Goal: Information Seeking & Learning: Learn about a topic

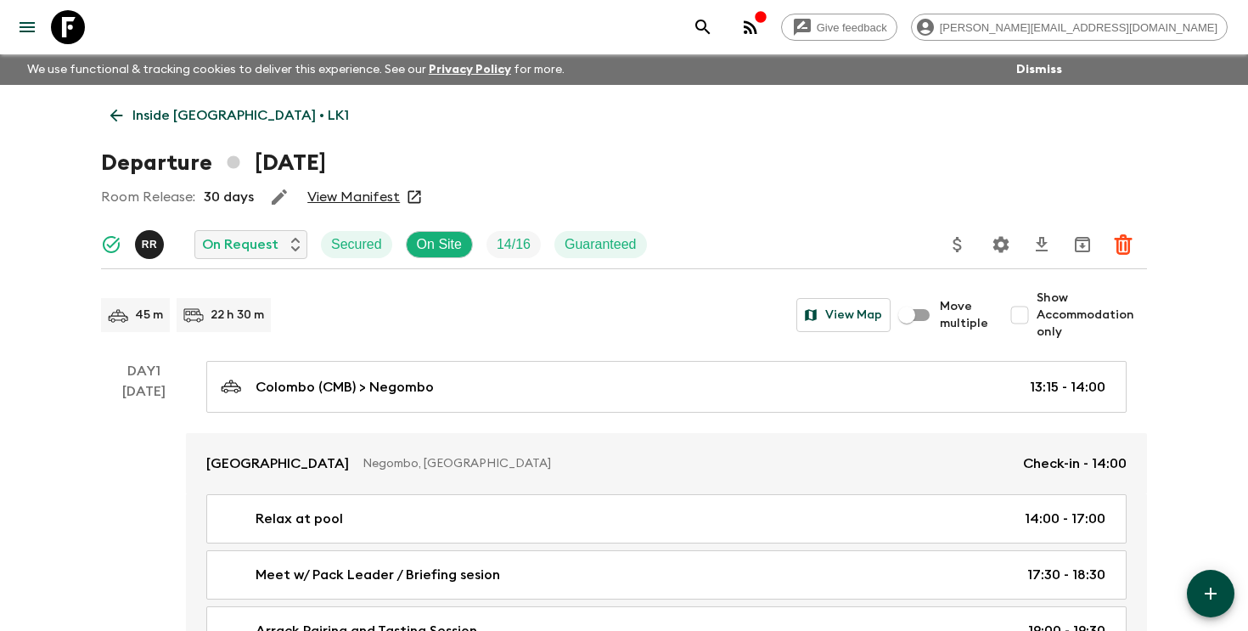
click at [710, 20] on icon "search adventures" at bounding box center [703, 27] width 14 height 14
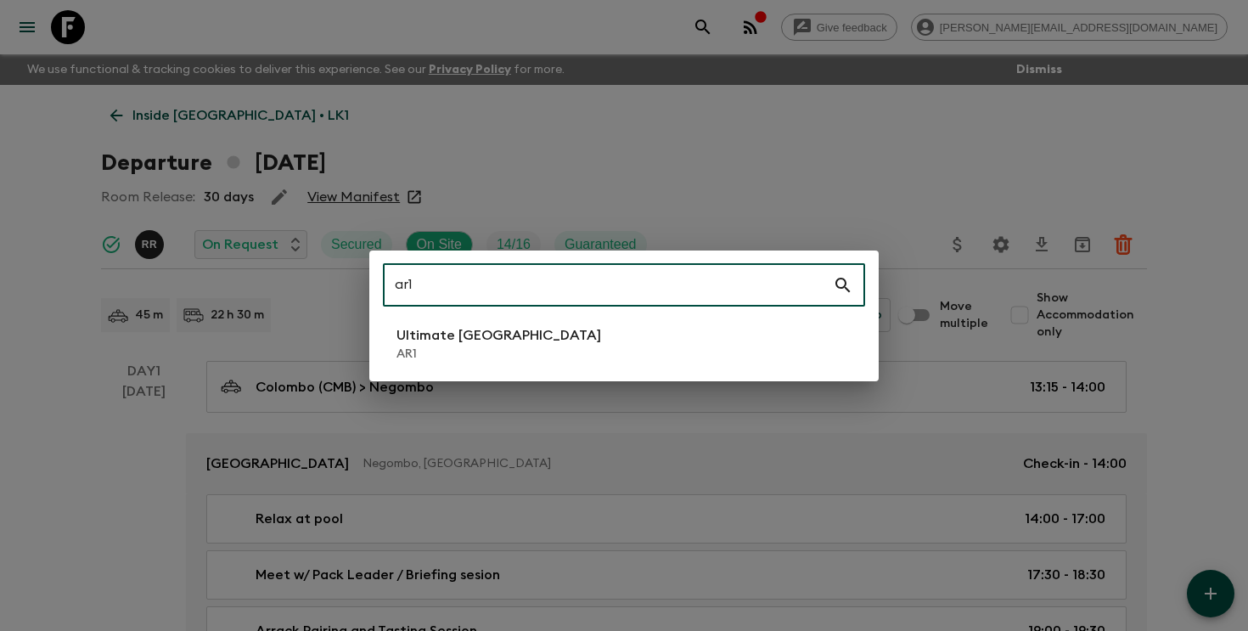
type input "ar1"
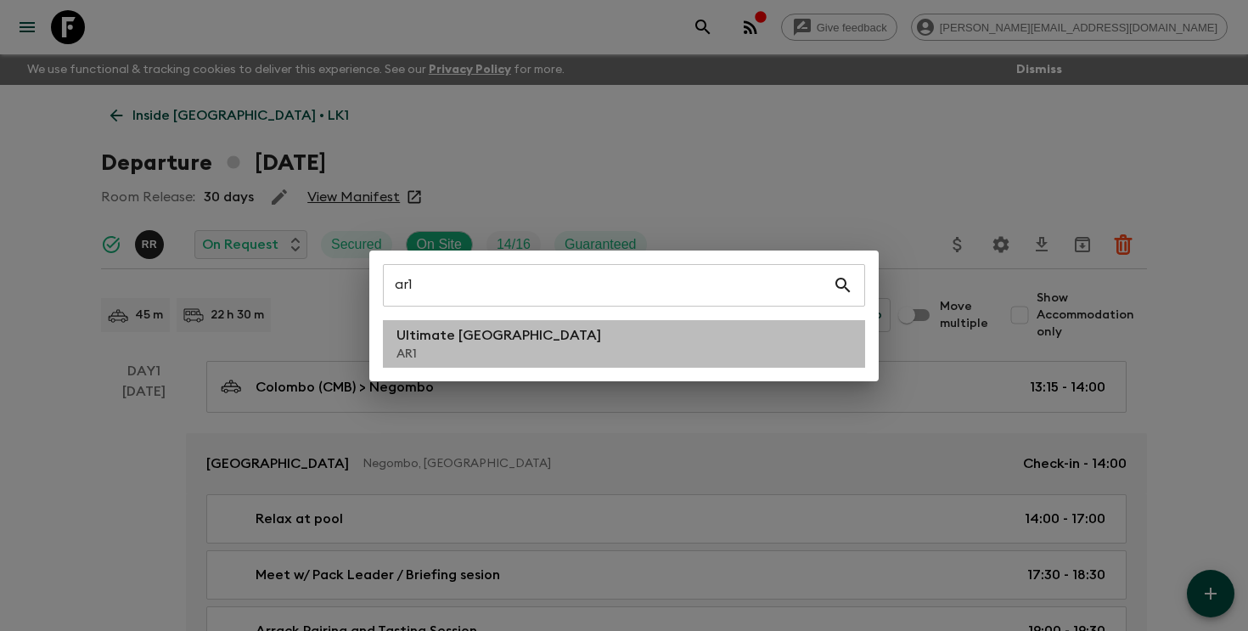
click at [506, 339] on p "Ultimate [GEOGRAPHIC_DATA]" at bounding box center [499, 335] width 205 height 20
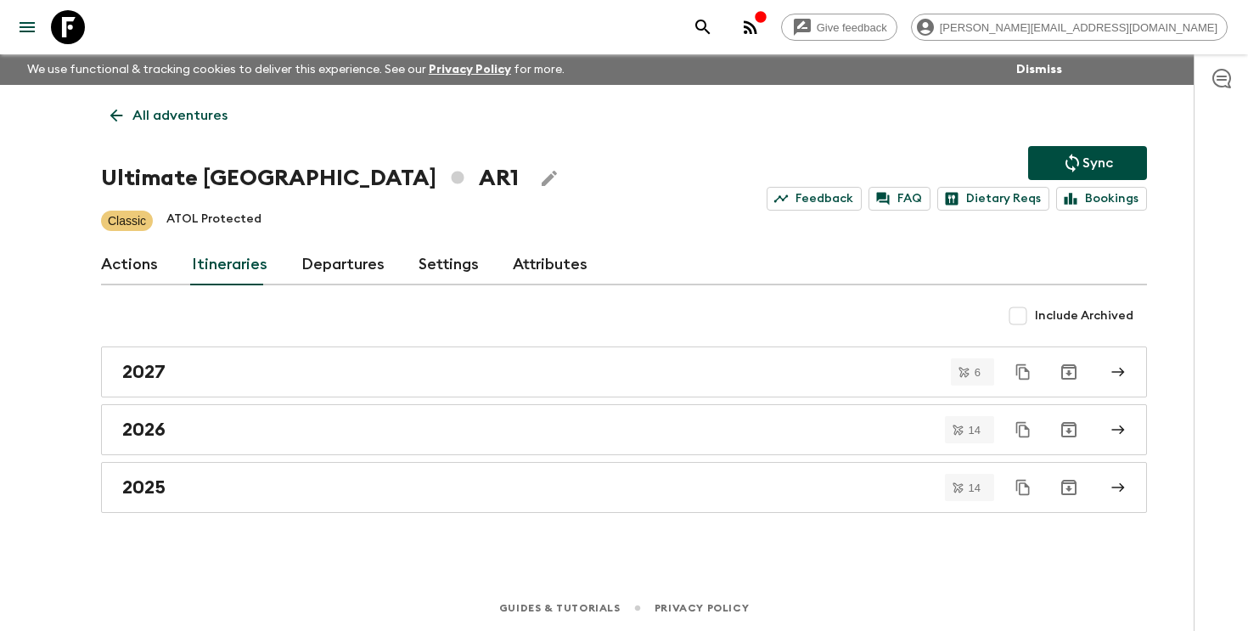
click at [330, 264] on link "Departures" at bounding box center [342, 265] width 83 height 41
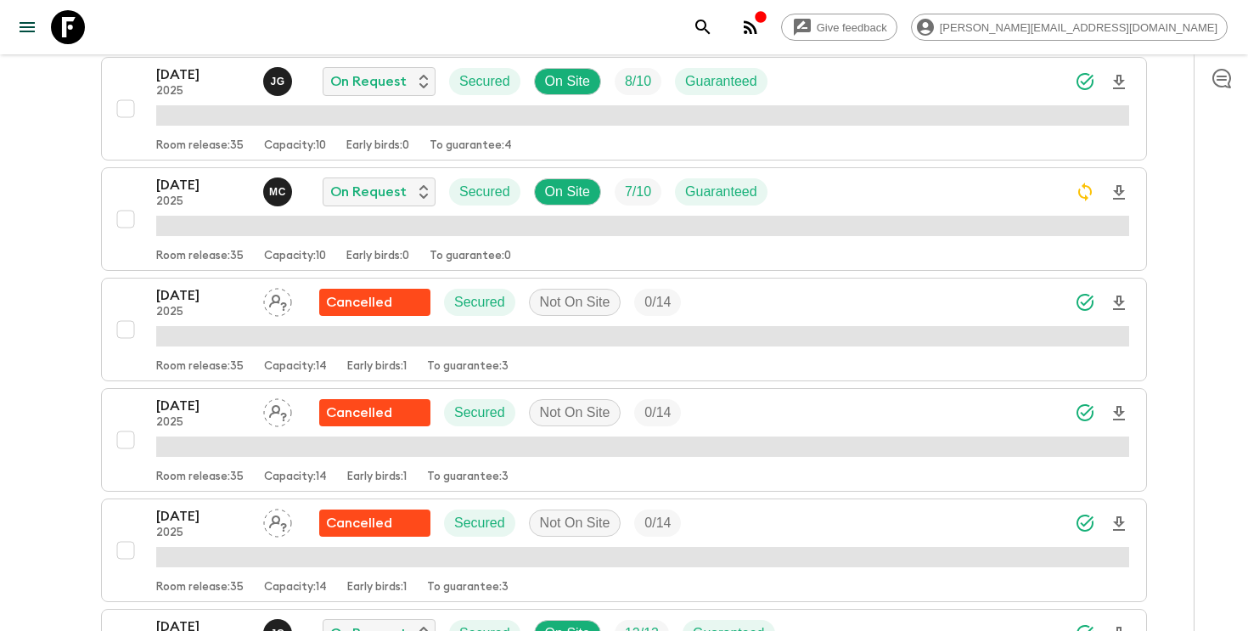
scroll to position [919, 0]
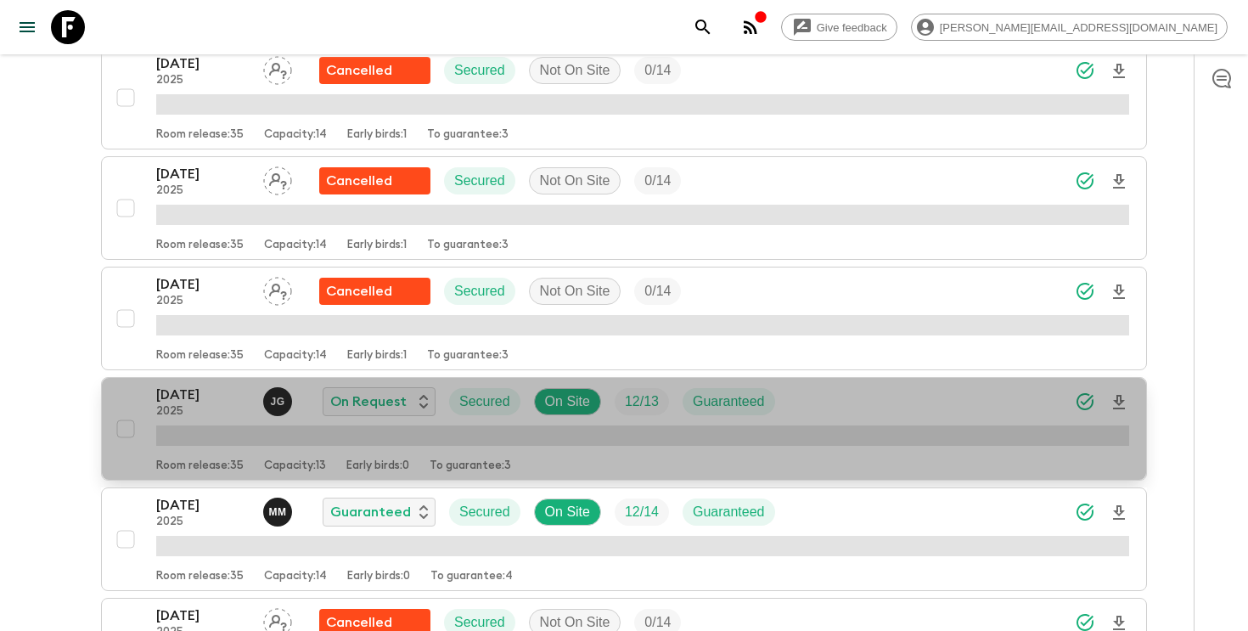
click at [191, 399] on p "[DATE]" at bounding box center [202, 395] width 93 height 20
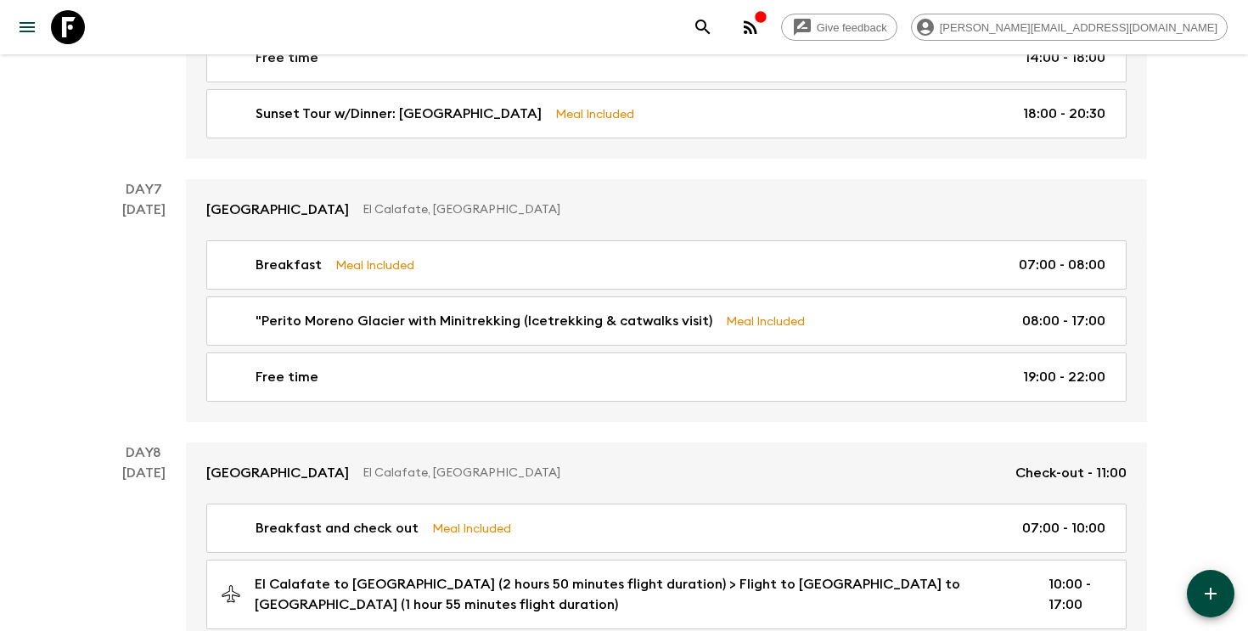
scroll to position [2742, 0]
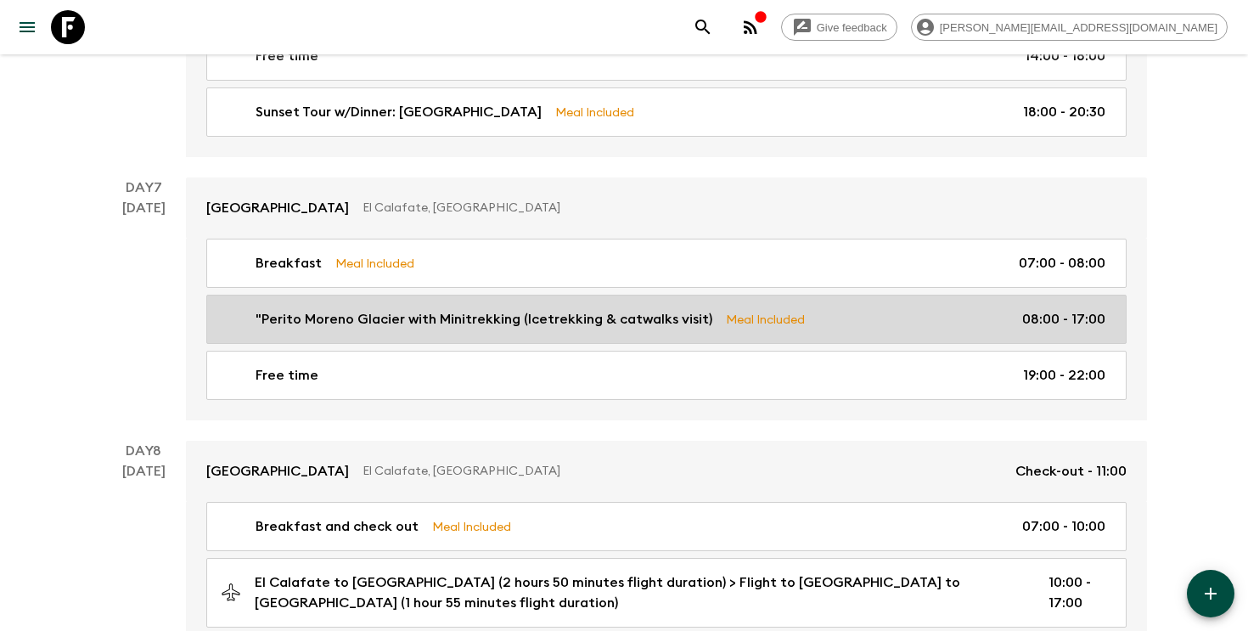
click at [364, 309] on p ""Perito Moreno Glacier with Minitrekking (Icetrekking & catwalks visit)" at bounding box center [484, 319] width 457 height 20
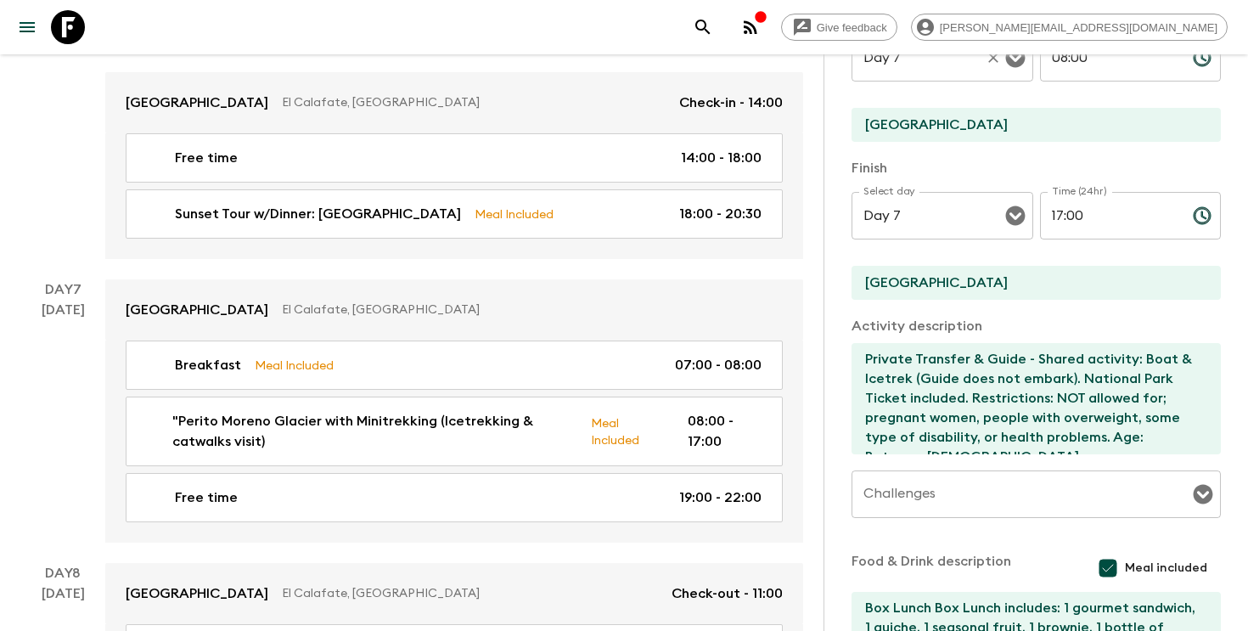
scroll to position [346, 0]
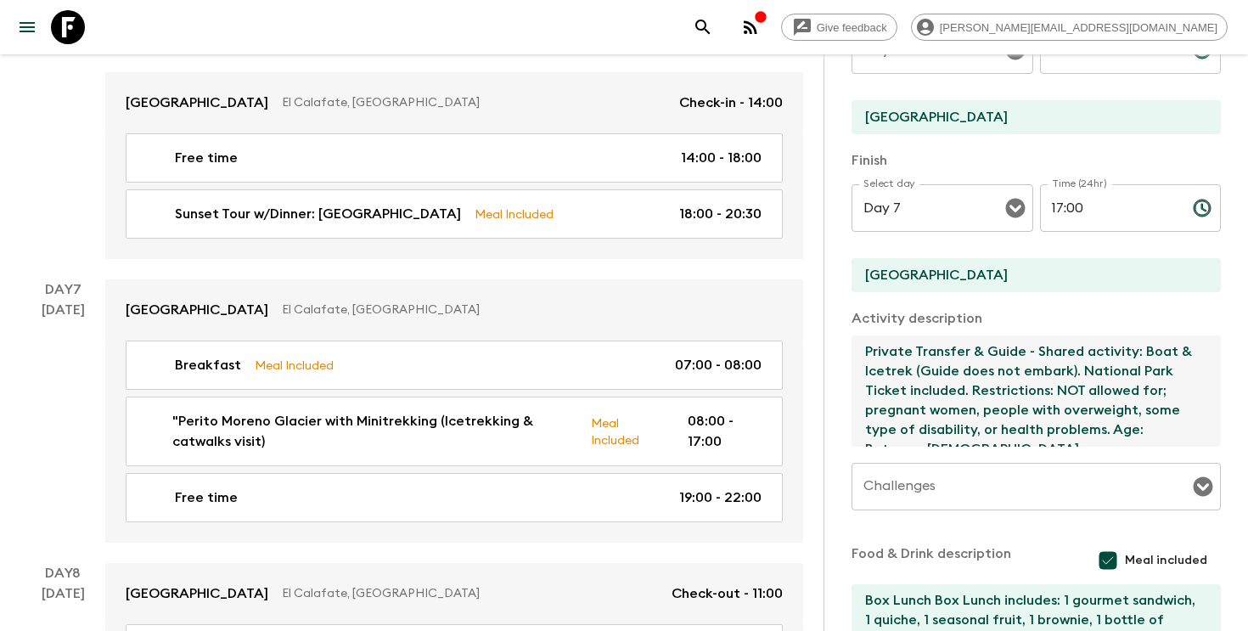
click at [1073, 386] on textarea "Private Transfer & Guide - Shared activity: Boat & Icetrek (Guide does not emba…" at bounding box center [1030, 390] width 356 height 111
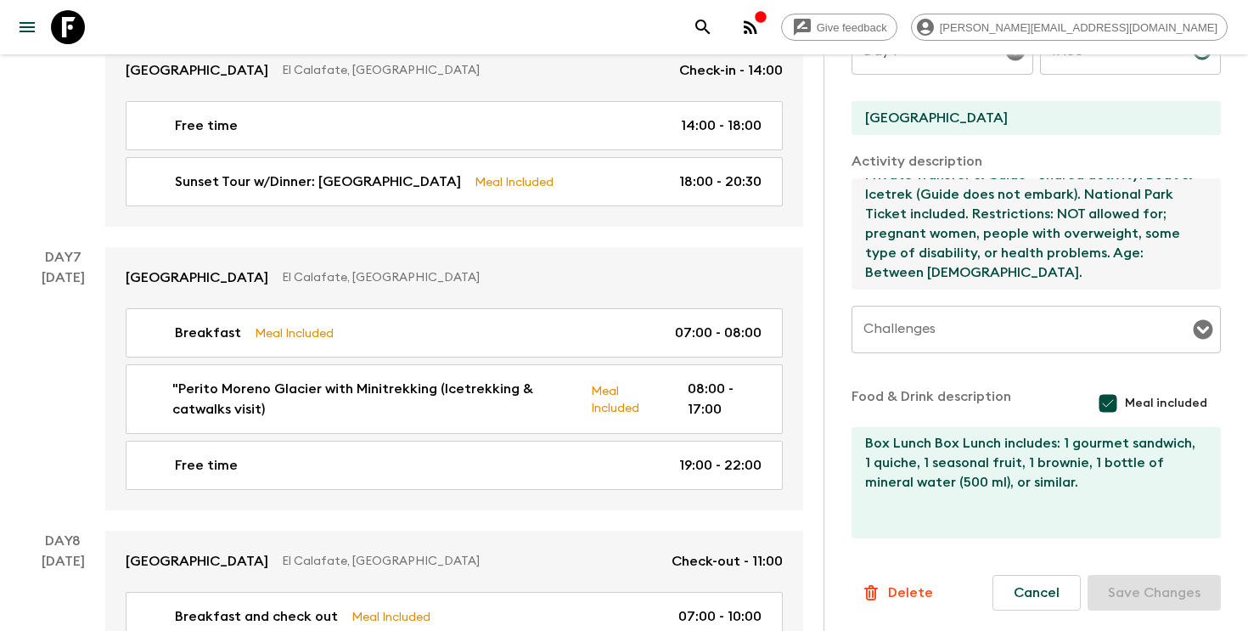
scroll to position [0, 0]
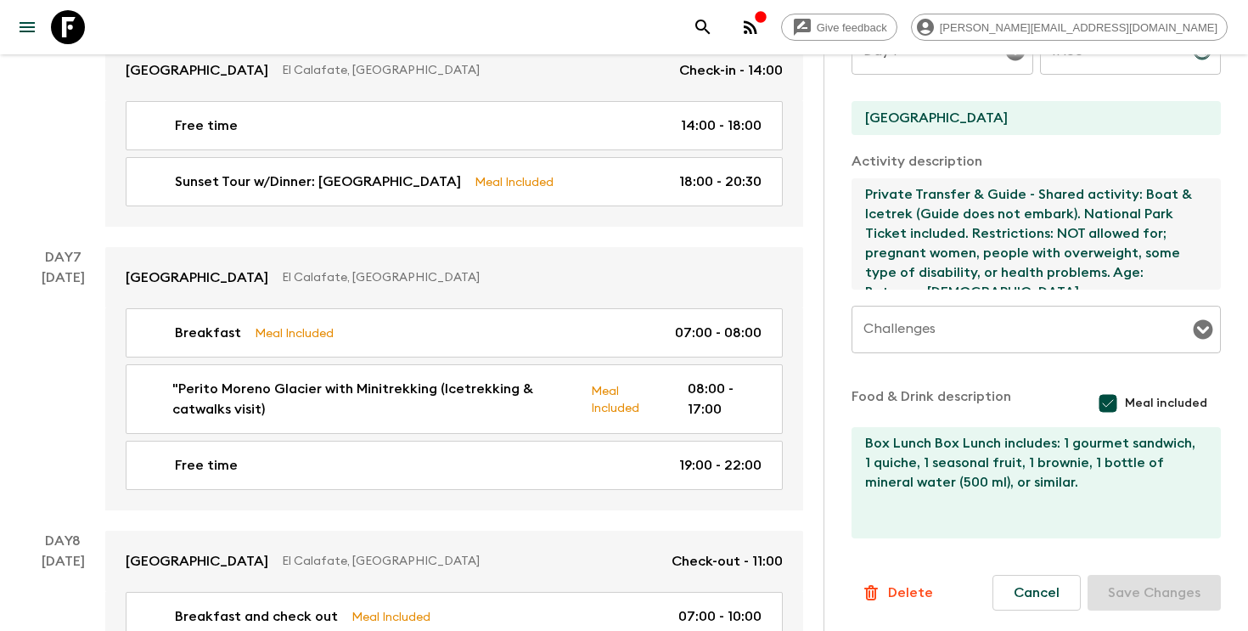
click at [713, 26] on icon "search adventures" at bounding box center [703, 27] width 20 height 20
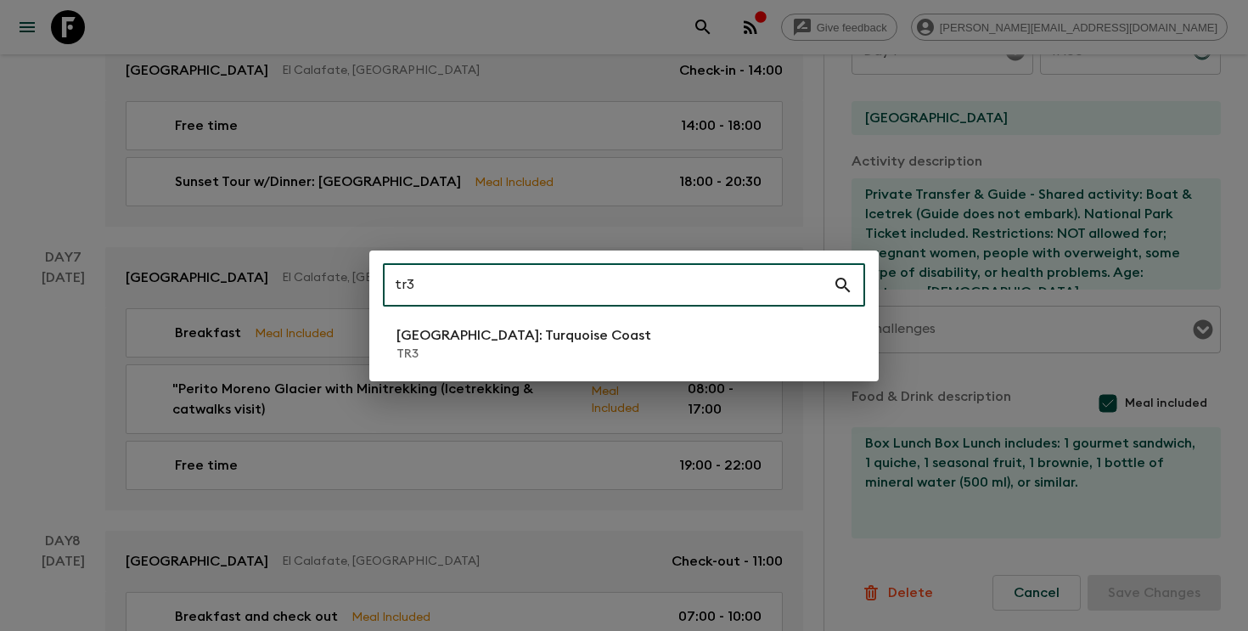
type input "tr3"
click at [718, 340] on li "[GEOGRAPHIC_DATA]: Turquoise Coast TR3" at bounding box center [624, 344] width 482 height 48
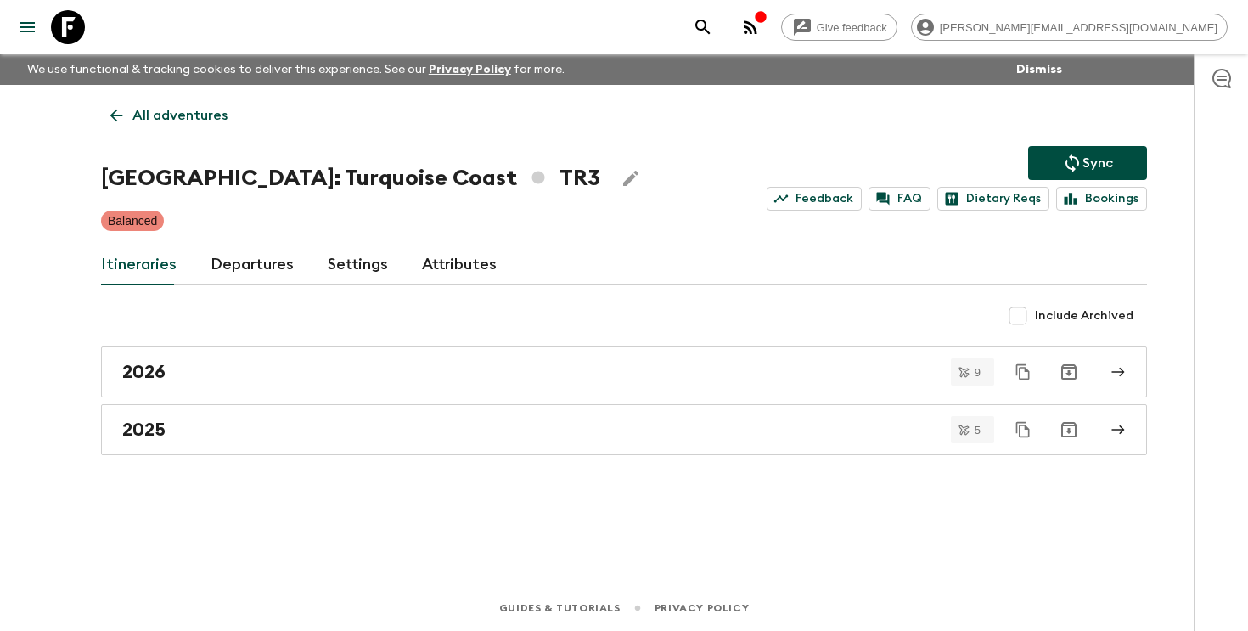
click at [234, 273] on link "Departures" at bounding box center [252, 265] width 83 height 41
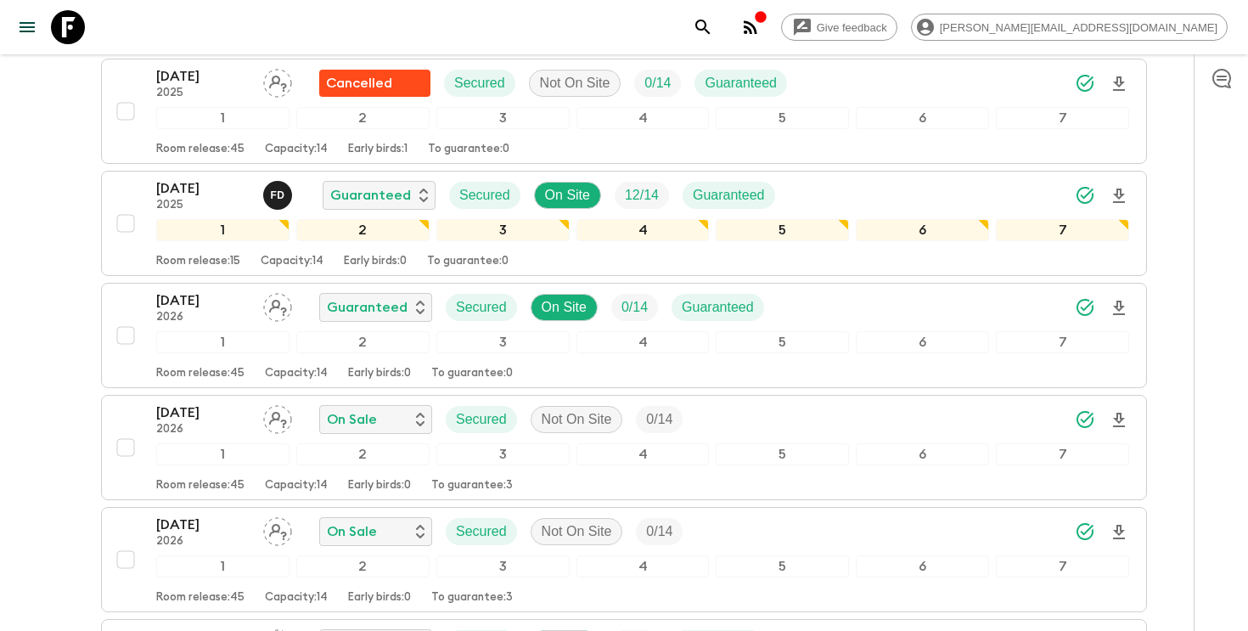
scroll to position [692, 0]
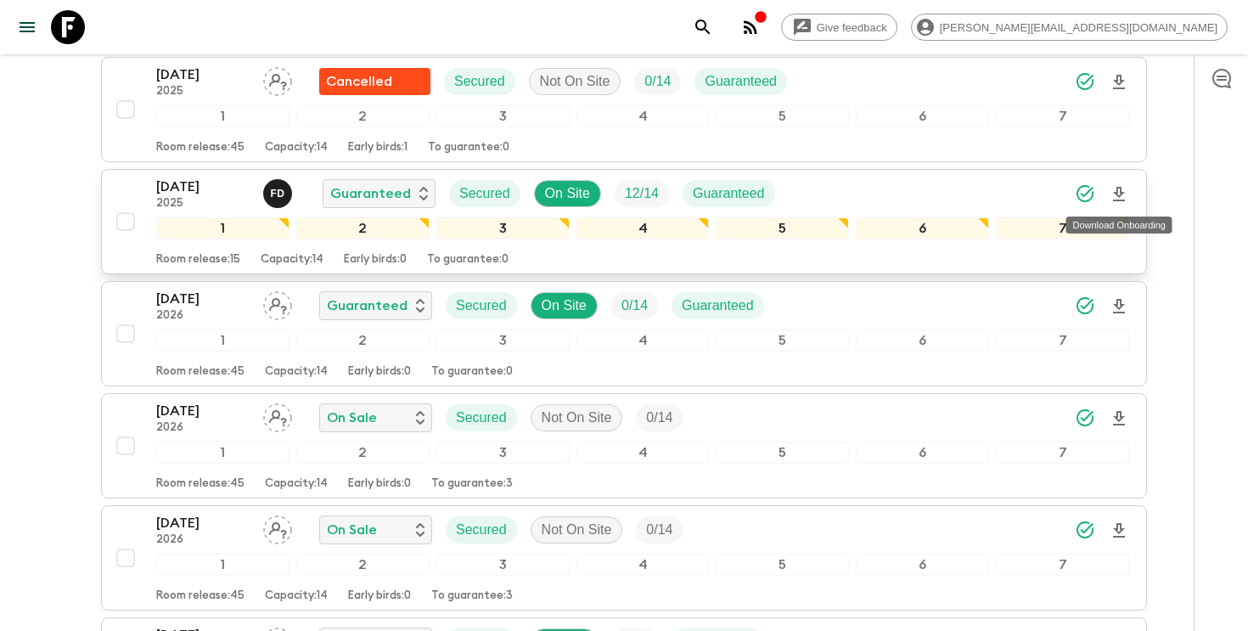
click at [1122, 197] on icon "Download Onboarding" at bounding box center [1119, 194] width 20 height 20
click at [192, 187] on p "[DATE]" at bounding box center [202, 187] width 93 height 20
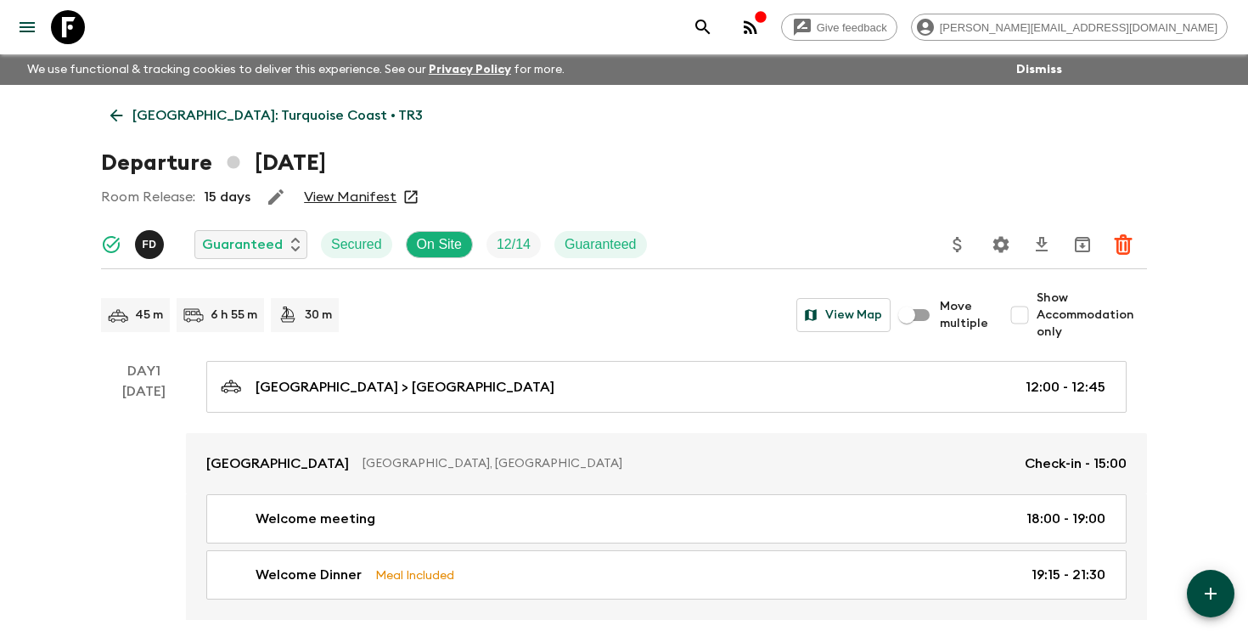
click at [713, 23] on icon "search adventures" at bounding box center [703, 27] width 20 height 20
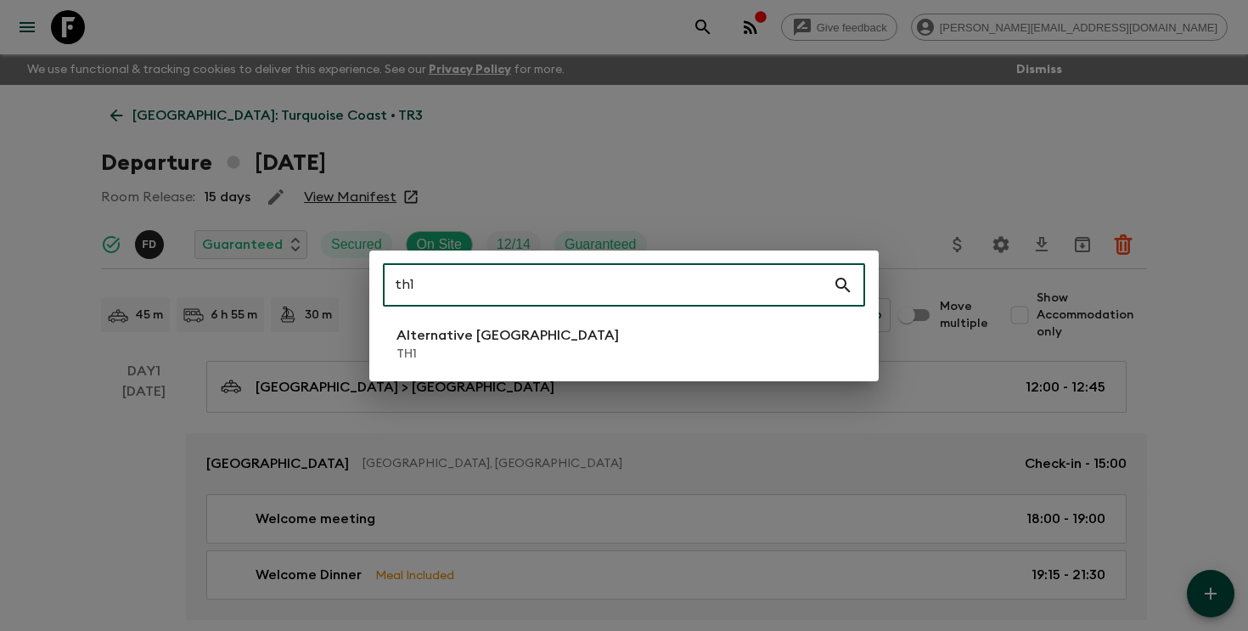
type input "th1"
click at [571, 347] on li "Alternative [GEOGRAPHIC_DATA] TH1" at bounding box center [624, 344] width 482 height 48
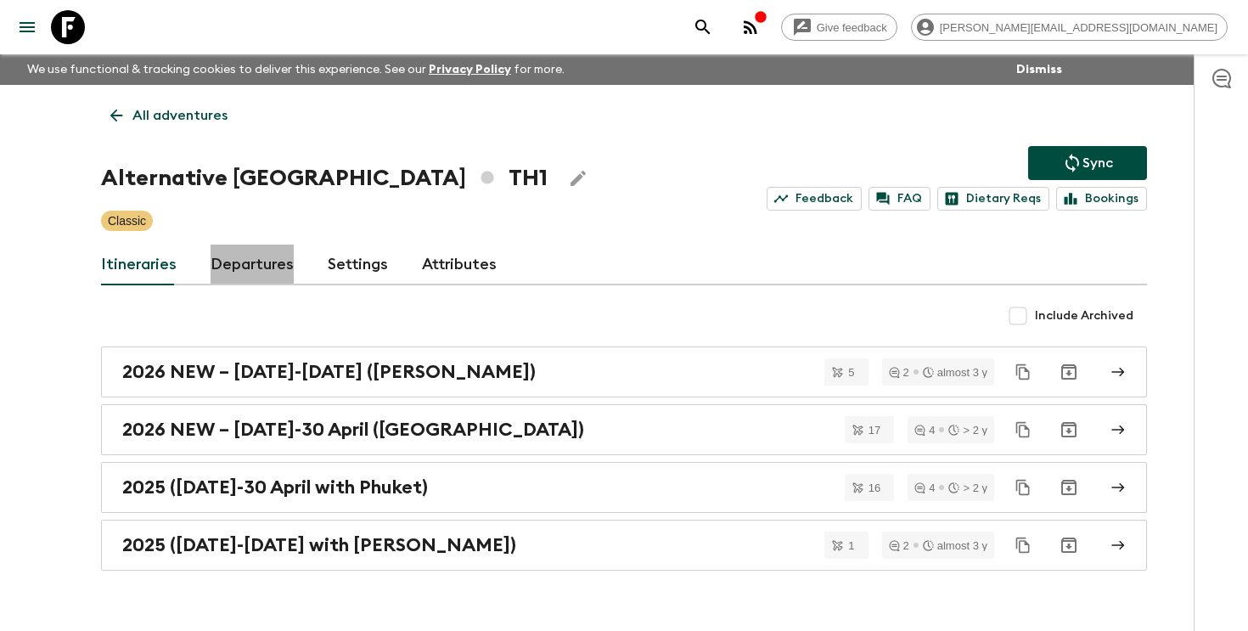
click at [250, 262] on link "Departures" at bounding box center [252, 265] width 83 height 41
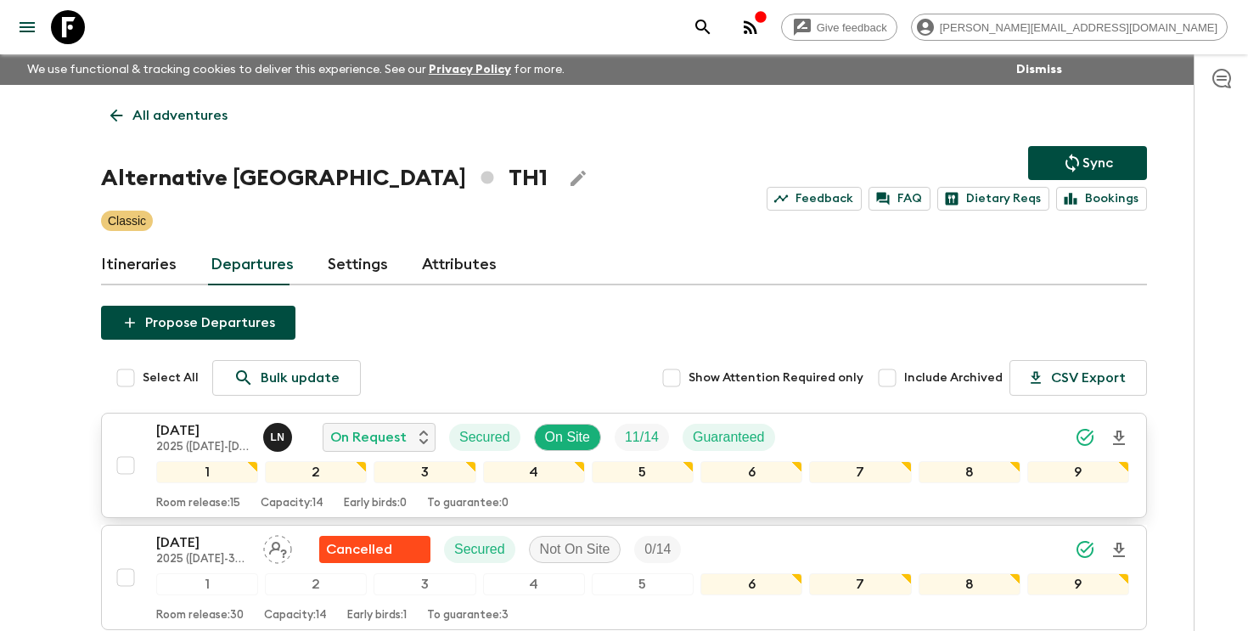
click at [1119, 433] on icon "Download Onboarding" at bounding box center [1119, 438] width 20 height 20
click at [194, 423] on p "[DATE]" at bounding box center [202, 430] width 93 height 20
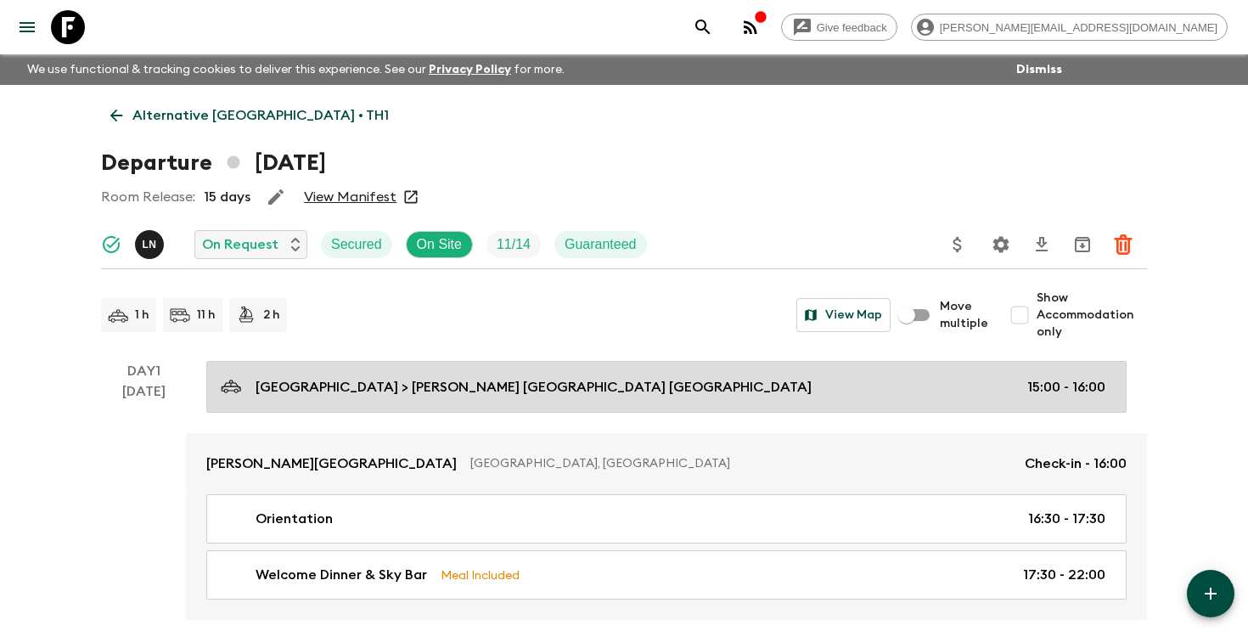
click at [485, 401] on link "[GEOGRAPHIC_DATA] > [PERSON_NAME] [GEOGRAPHIC_DATA] [GEOGRAPHIC_DATA] 15:00 - 1…" at bounding box center [666, 387] width 921 height 52
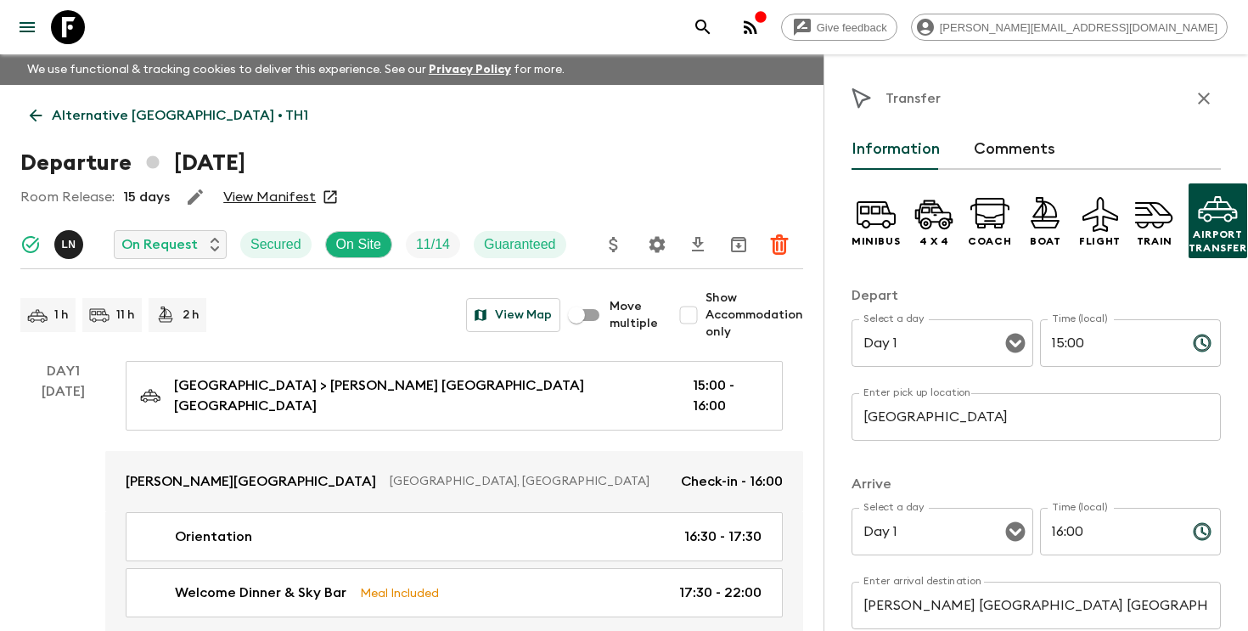
click at [983, 422] on input "[GEOGRAPHIC_DATA]" at bounding box center [1036, 417] width 369 height 48
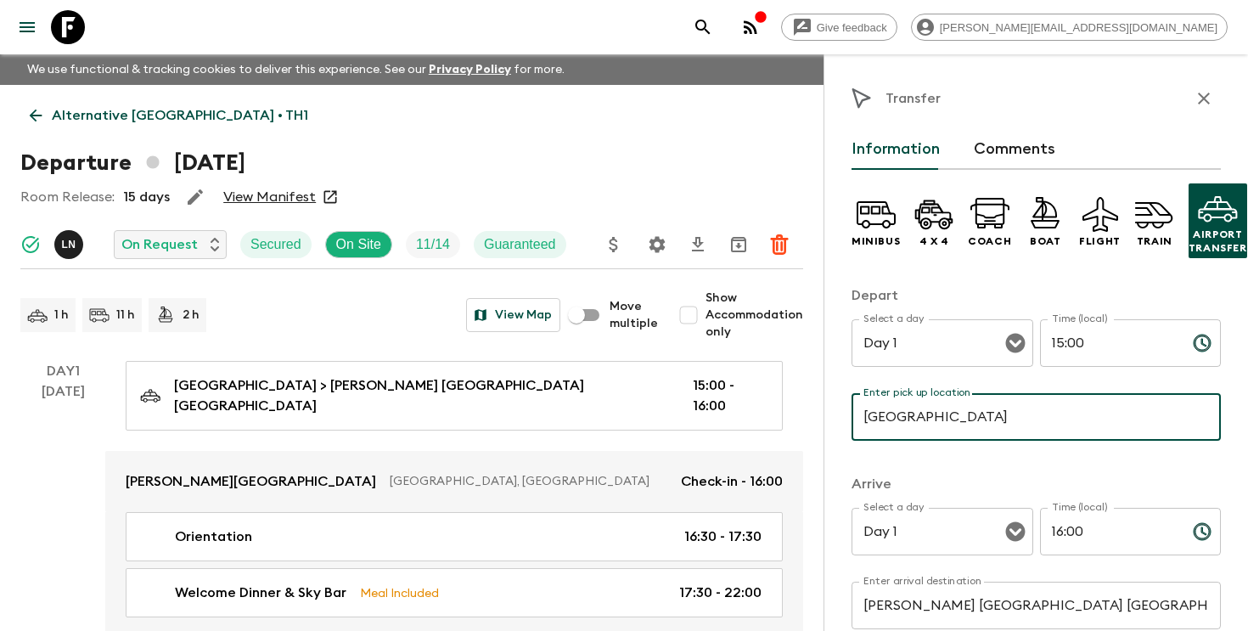
click at [983, 422] on input "[GEOGRAPHIC_DATA]" at bounding box center [1036, 417] width 369 height 48
click at [710, 27] on icon "search adventures" at bounding box center [703, 27] width 14 height 14
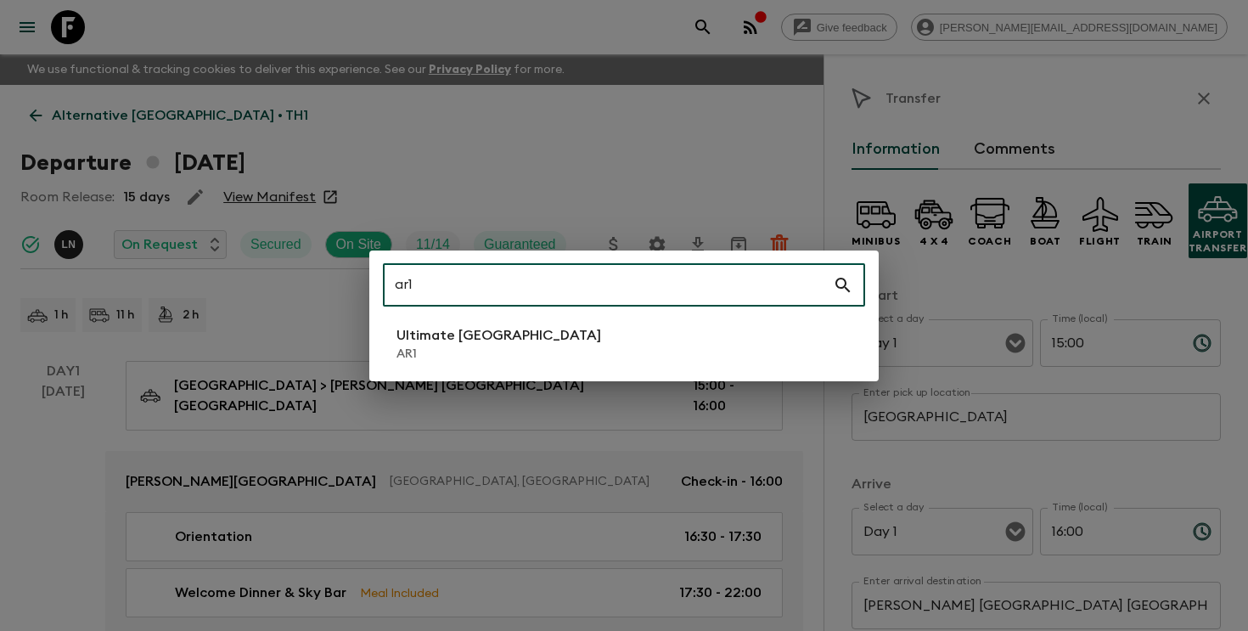
type input "ar1"
click at [615, 344] on li "Ultimate Argentina AR1" at bounding box center [624, 344] width 482 height 48
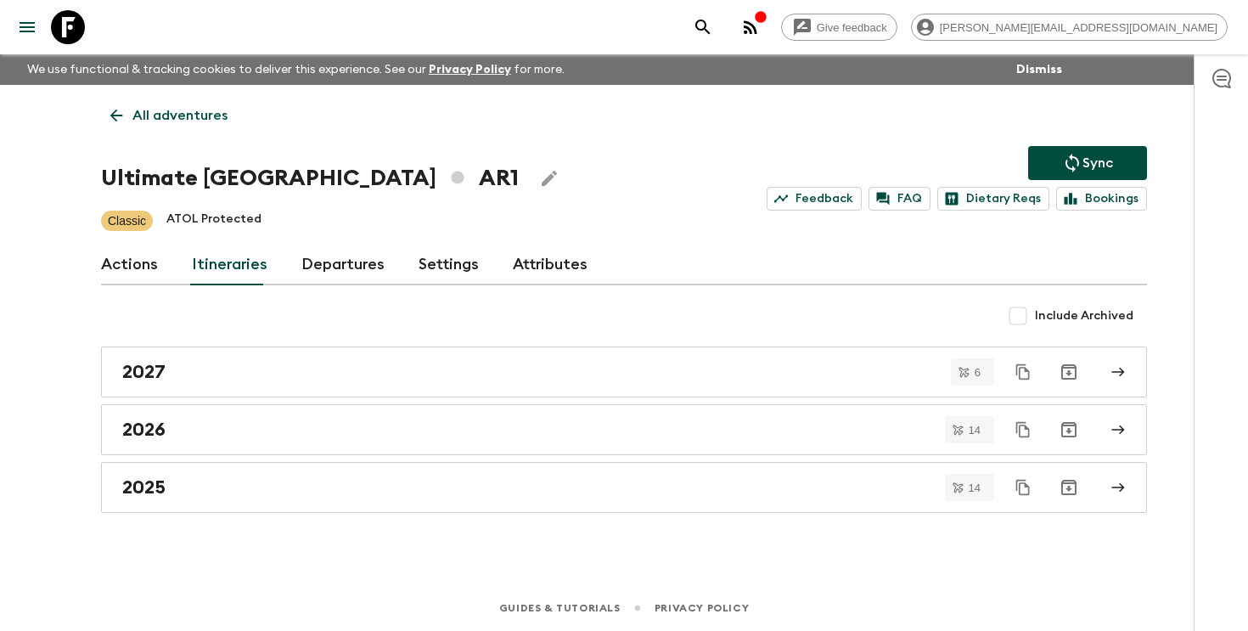
click at [333, 262] on link "Departures" at bounding box center [342, 265] width 83 height 41
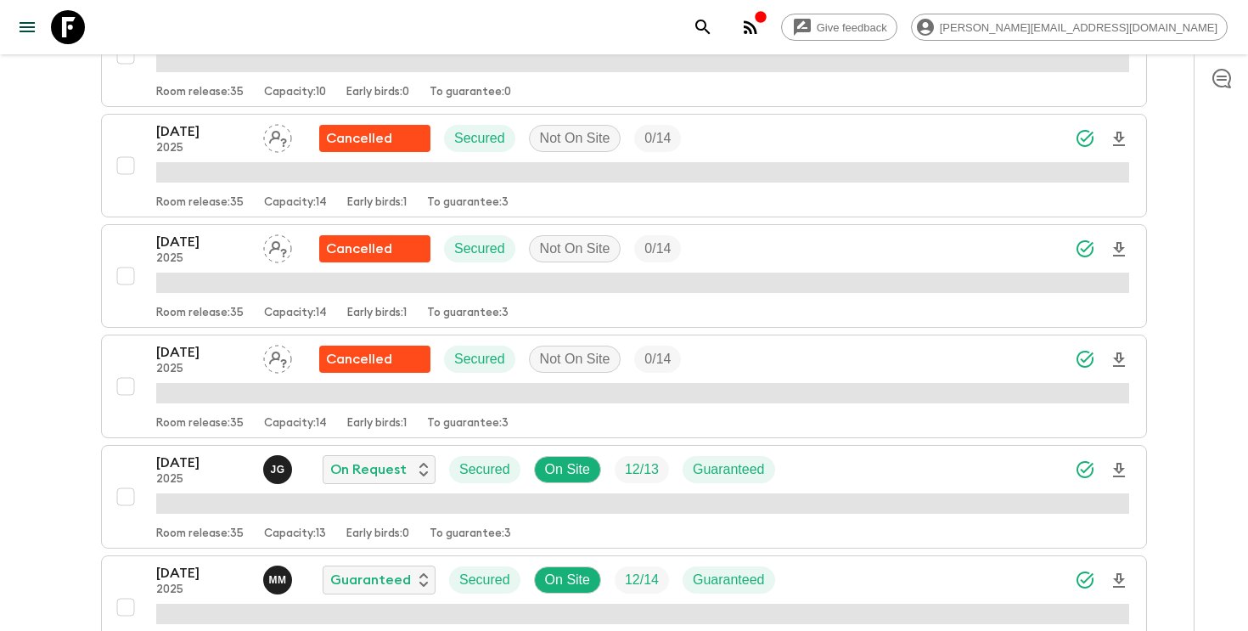
scroll to position [922, 0]
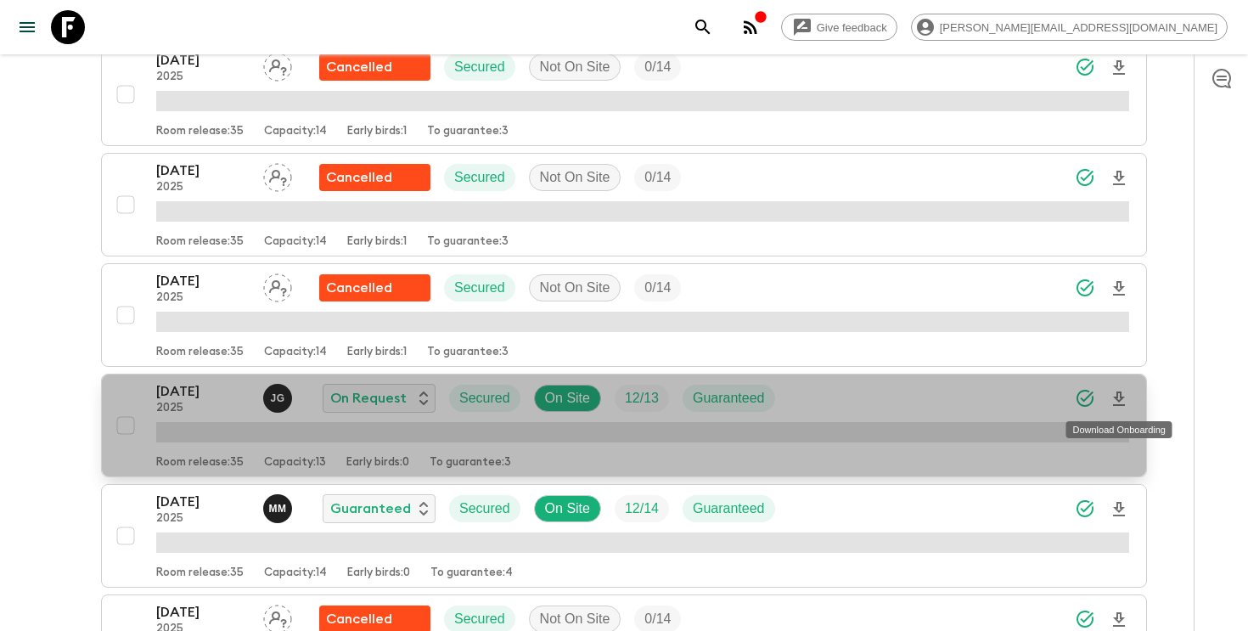
click at [1122, 408] on icon "Download Onboarding" at bounding box center [1119, 399] width 20 height 20
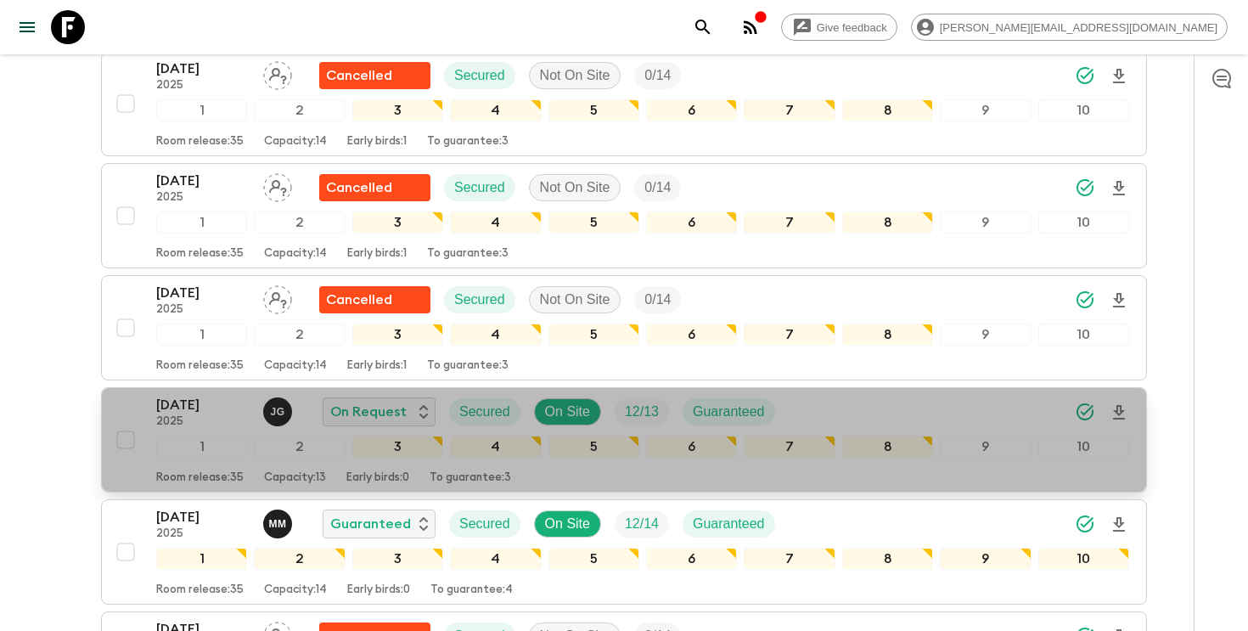
click at [164, 413] on p "[DATE]" at bounding box center [202, 405] width 93 height 20
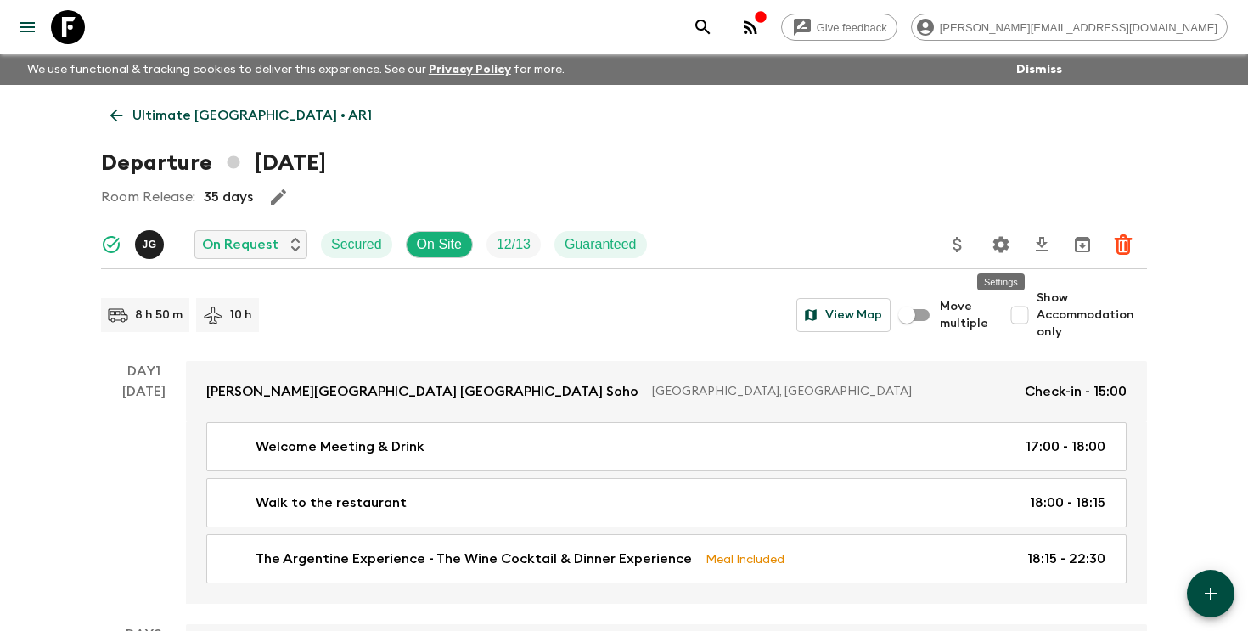
click at [1006, 241] on icon "Settings" at bounding box center [1002, 244] width 16 height 16
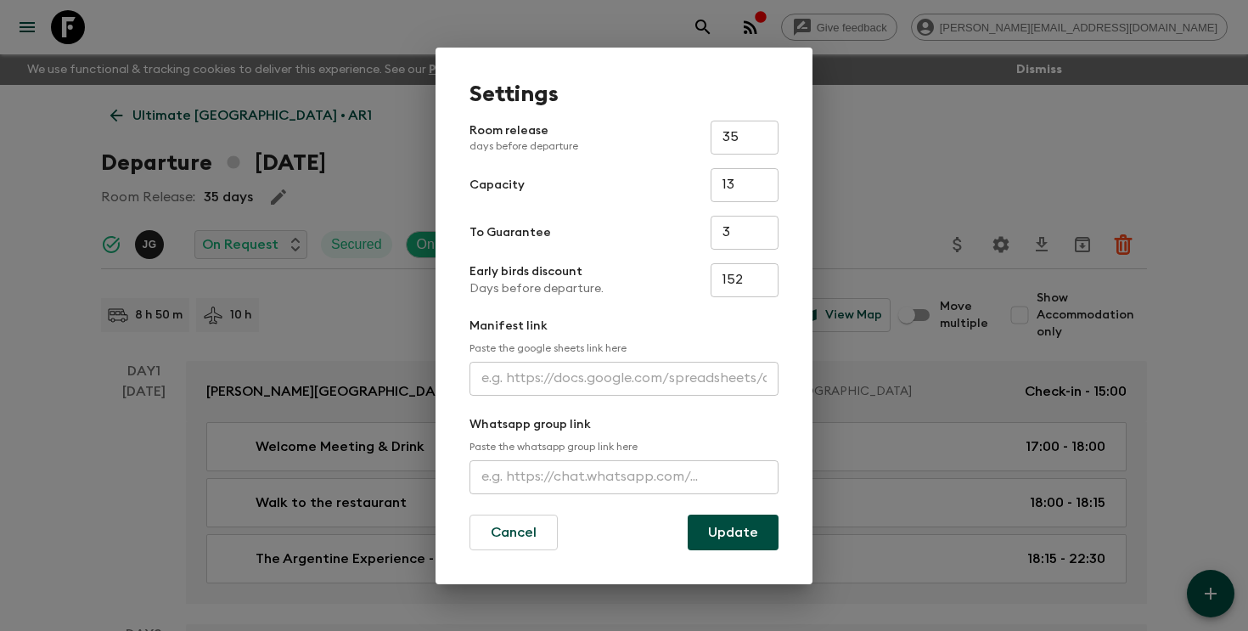
click at [611, 380] on input "text" at bounding box center [624, 379] width 309 height 34
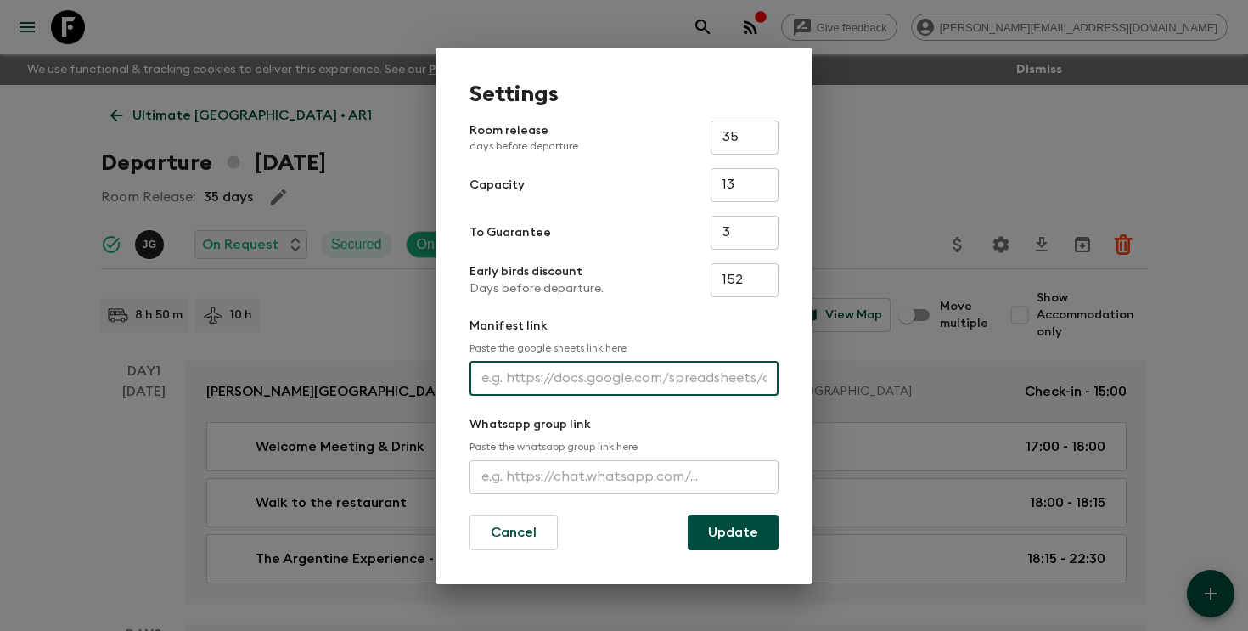
paste input "[URL][DOMAIN_NAME]"
type input "[URL][DOMAIN_NAME]"
click at [727, 531] on button "Update" at bounding box center [733, 533] width 91 height 36
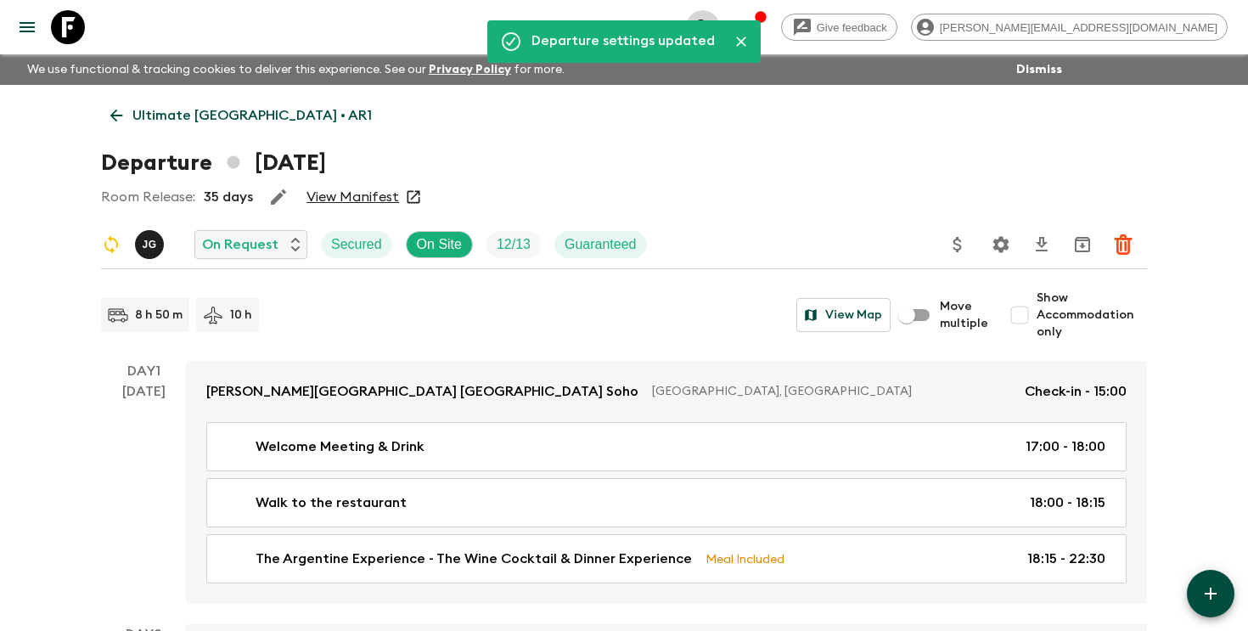
click at [710, 24] on icon "search adventures" at bounding box center [703, 27] width 14 height 14
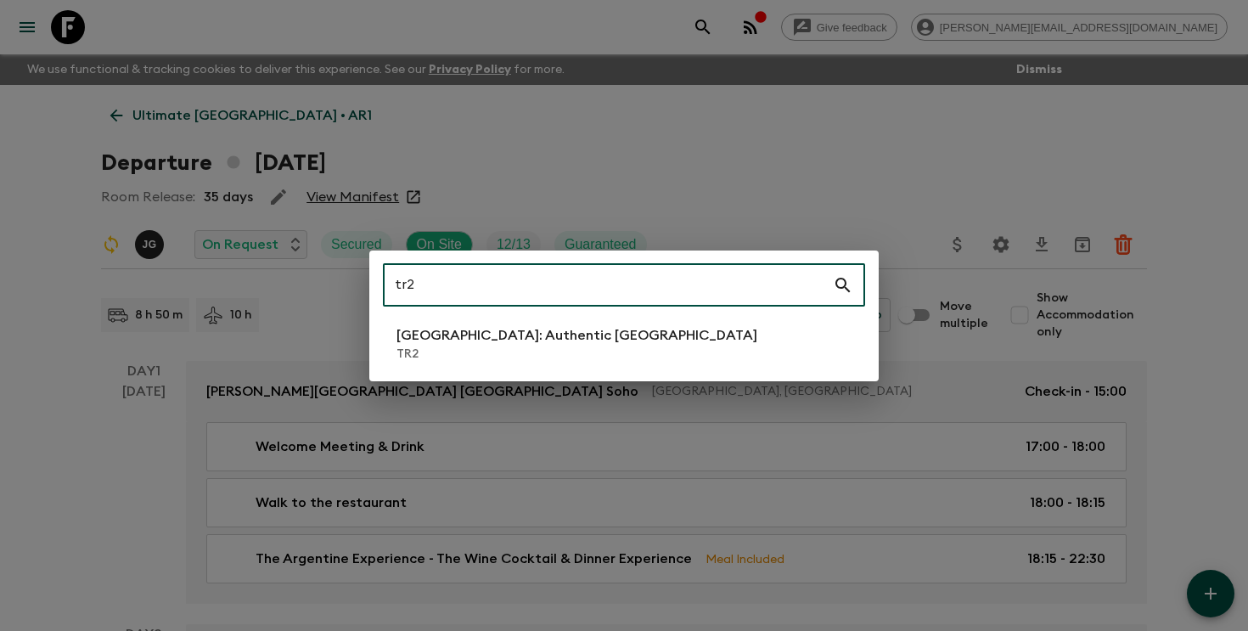
type input "tr2"
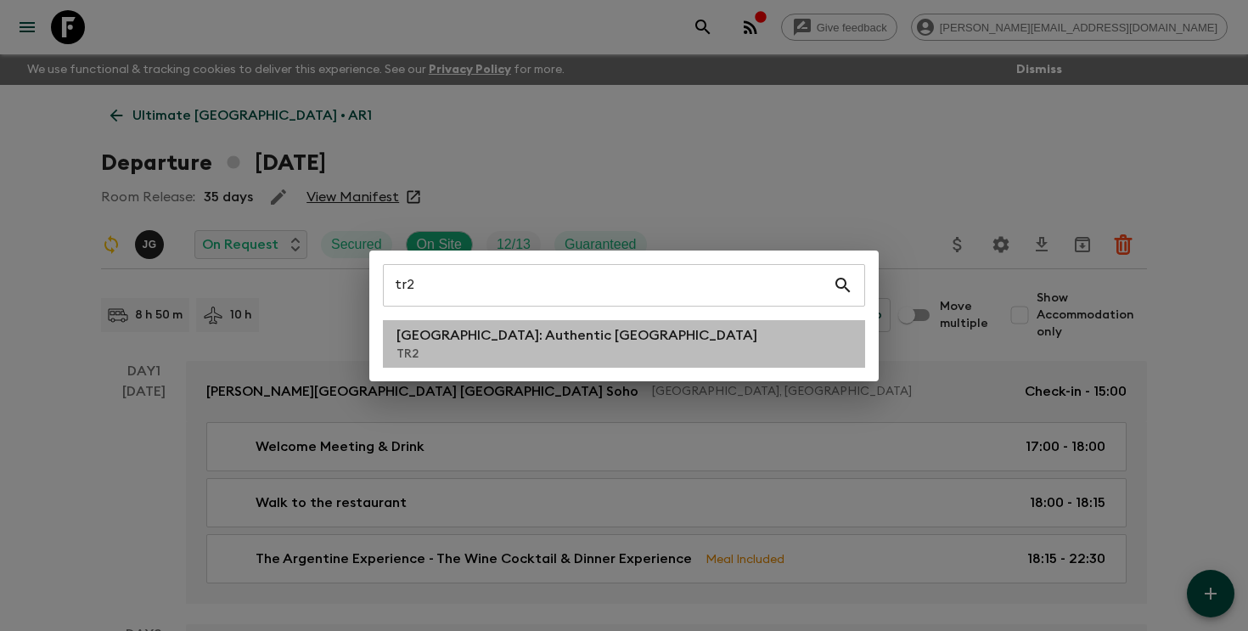
click at [586, 342] on li "[GEOGRAPHIC_DATA]: Authentic [GEOGRAPHIC_DATA] TR2" at bounding box center [624, 344] width 482 height 48
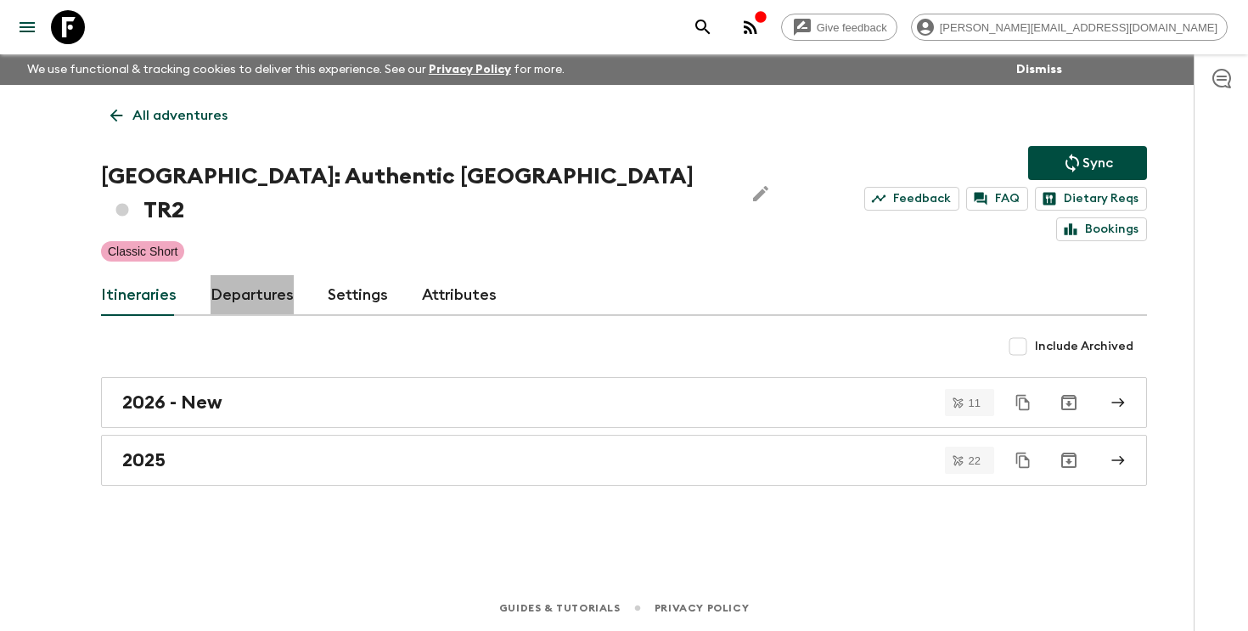
click at [263, 275] on link "Departures" at bounding box center [252, 295] width 83 height 41
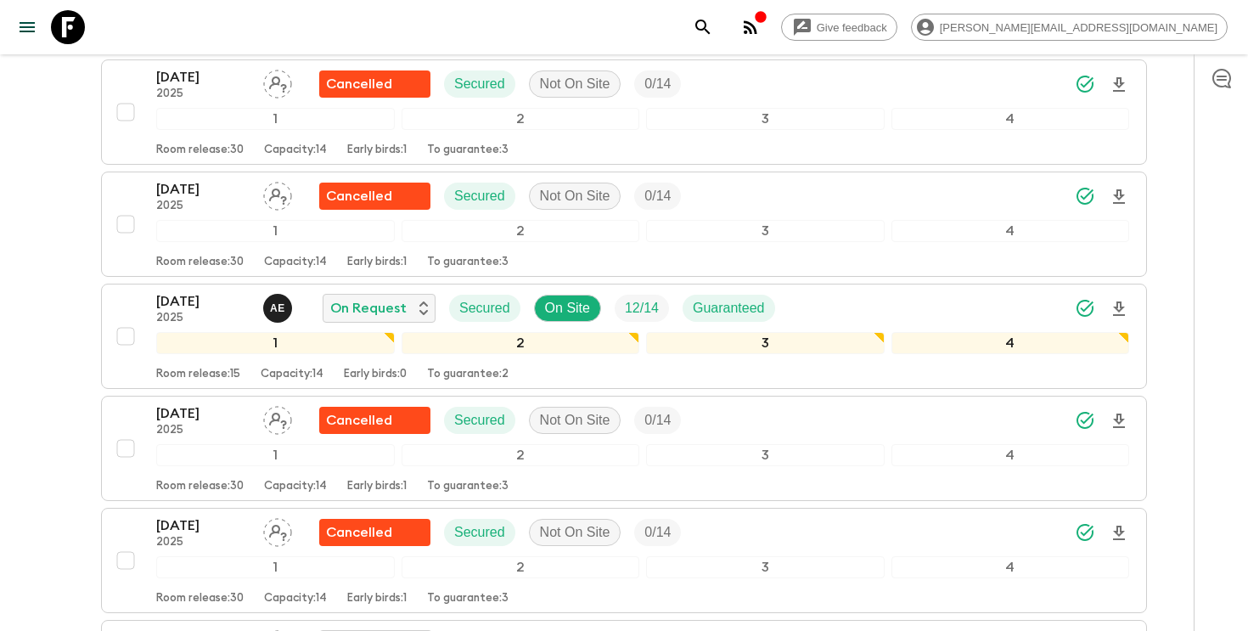
scroll to position [2324, 0]
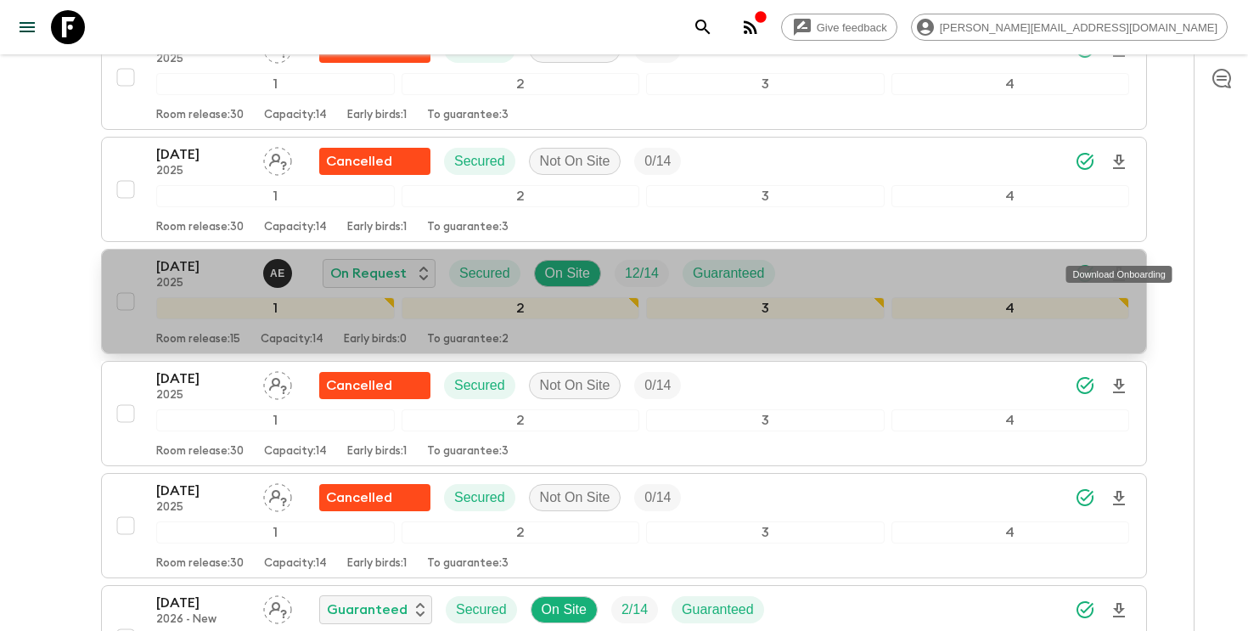
click at [1115, 264] on icon "Download Onboarding" at bounding box center [1119, 274] width 20 height 20
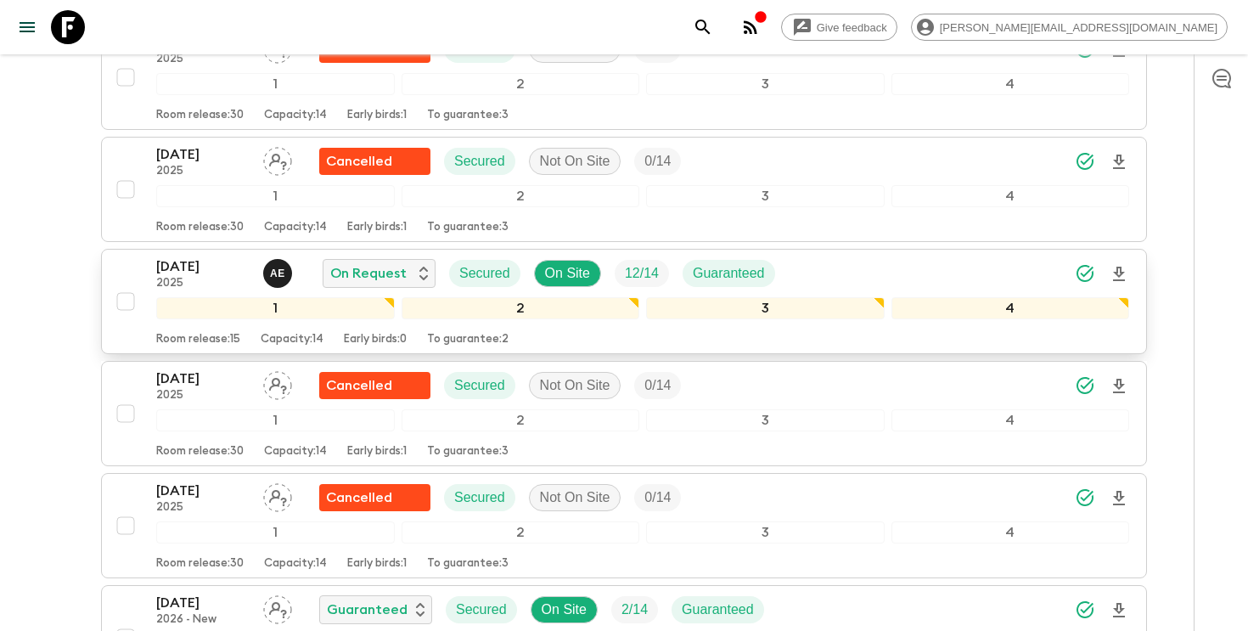
click at [713, 32] on icon "search adventures" at bounding box center [703, 27] width 20 height 20
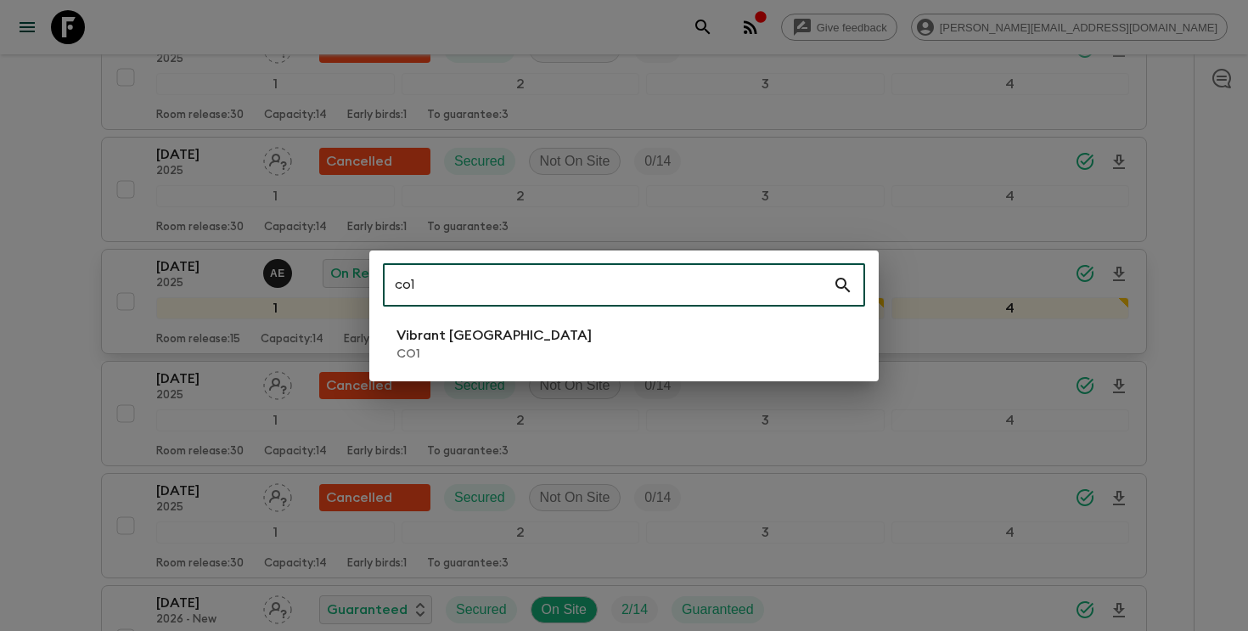
type input "co1"
click at [549, 334] on li "Vibrant Colombia CO1" at bounding box center [624, 344] width 482 height 48
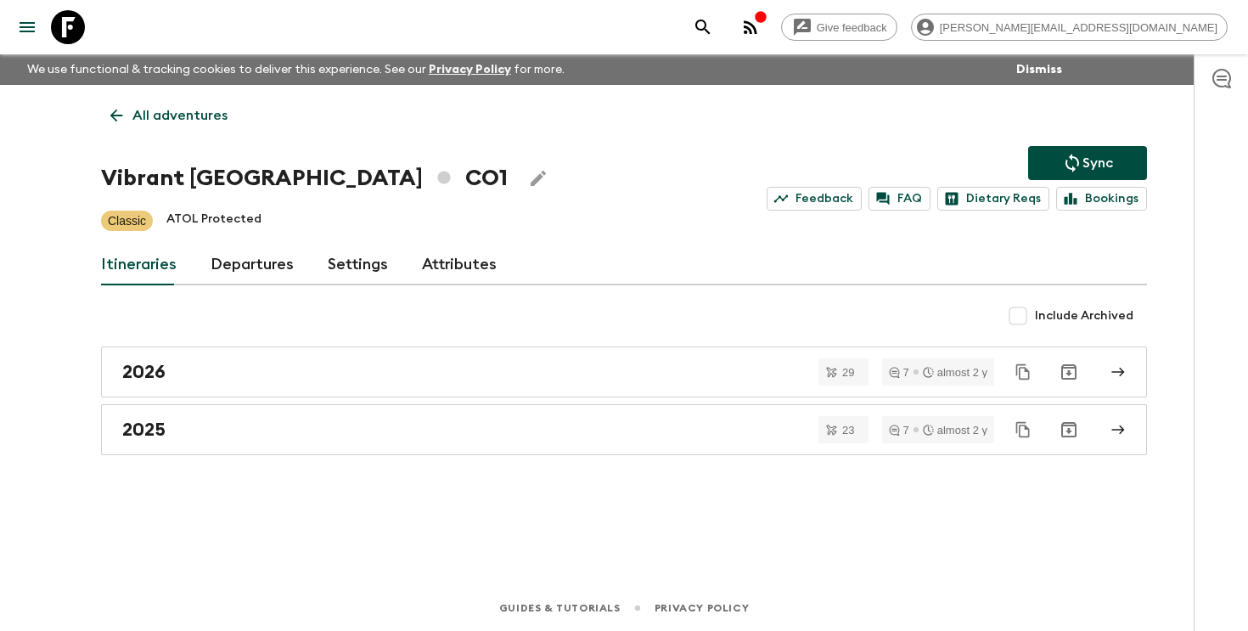
click at [244, 269] on link "Departures" at bounding box center [252, 265] width 83 height 41
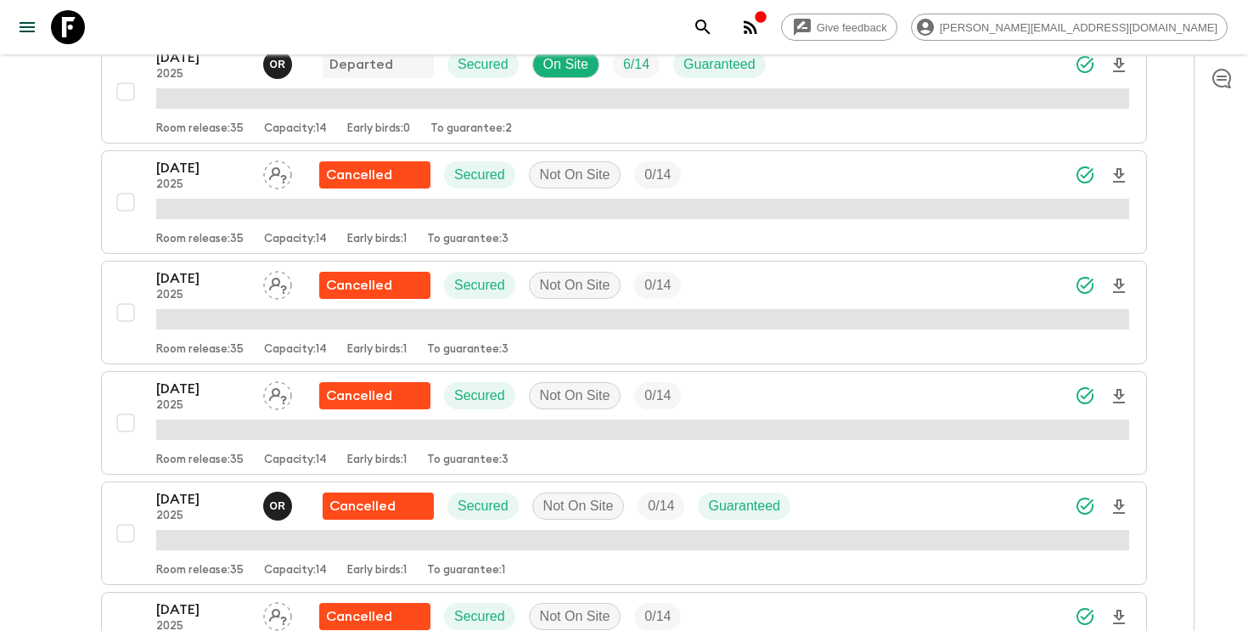
scroll to position [3017, 0]
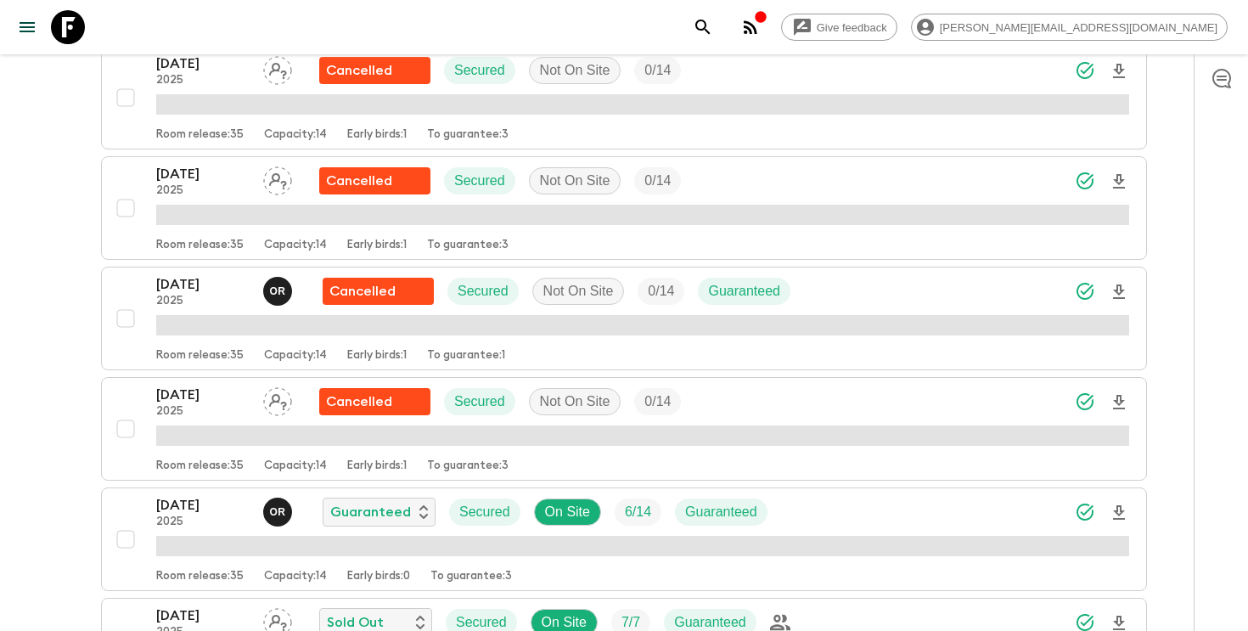
click at [1124, 515] on icon "Download Onboarding" at bounding box center [1119, 513] width 20 height 20
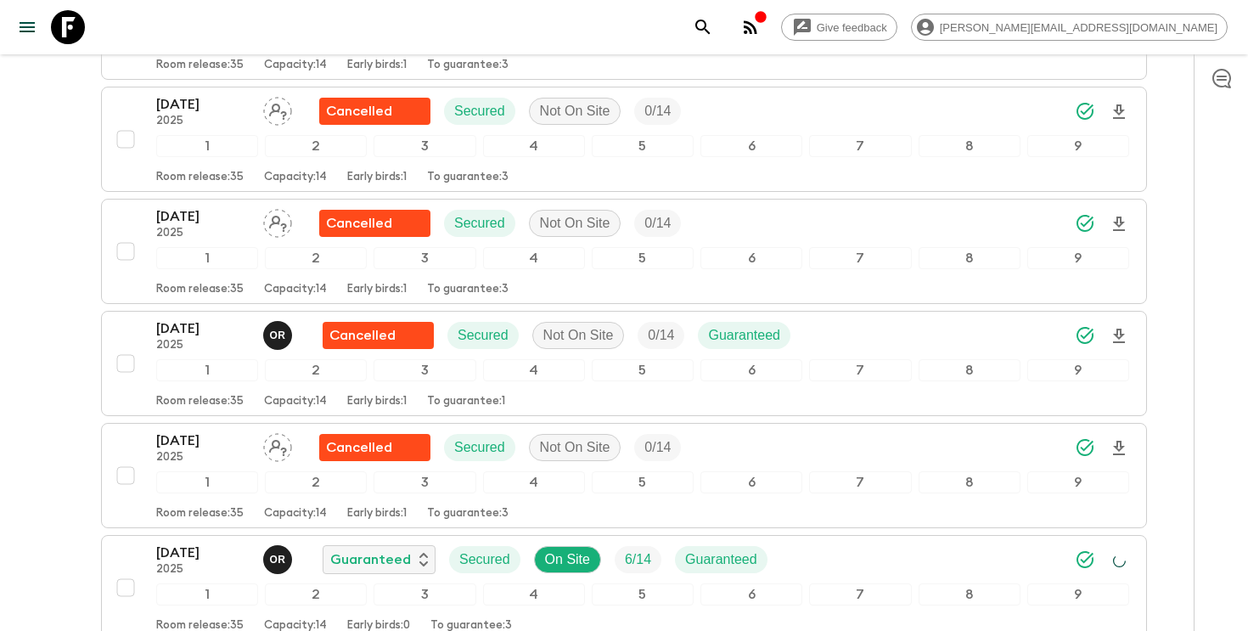
scroll to position [3146, 0]
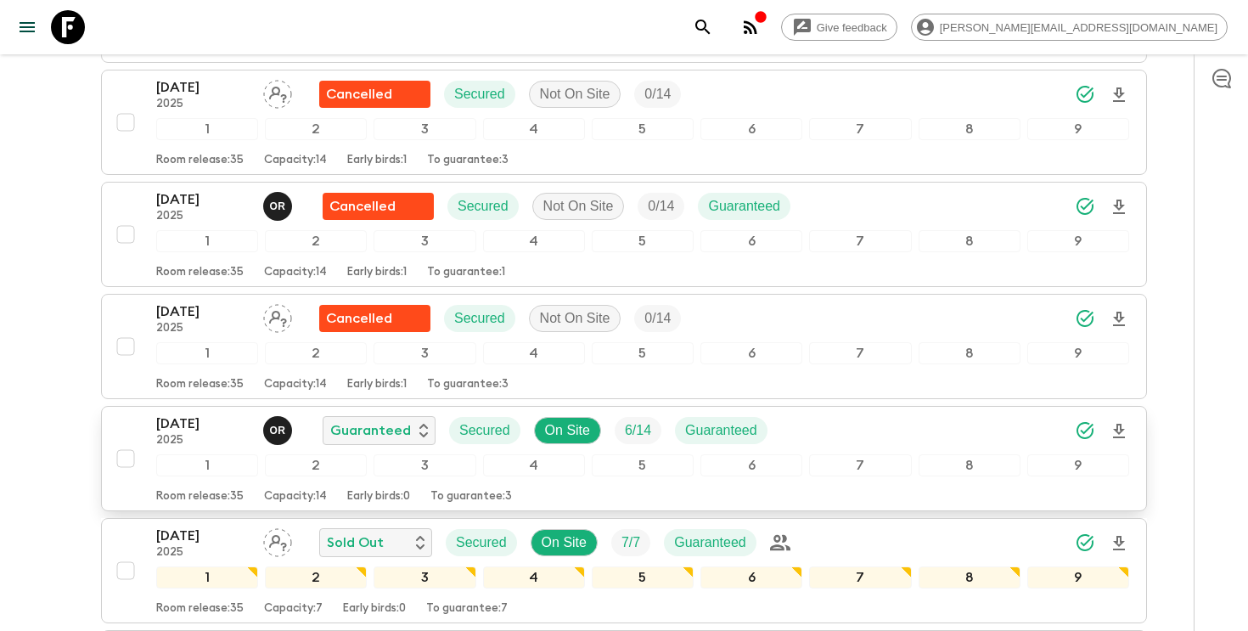
click at [180, 414] on p "[DATE]" at bounding box center [202, 424] width 93 height 20
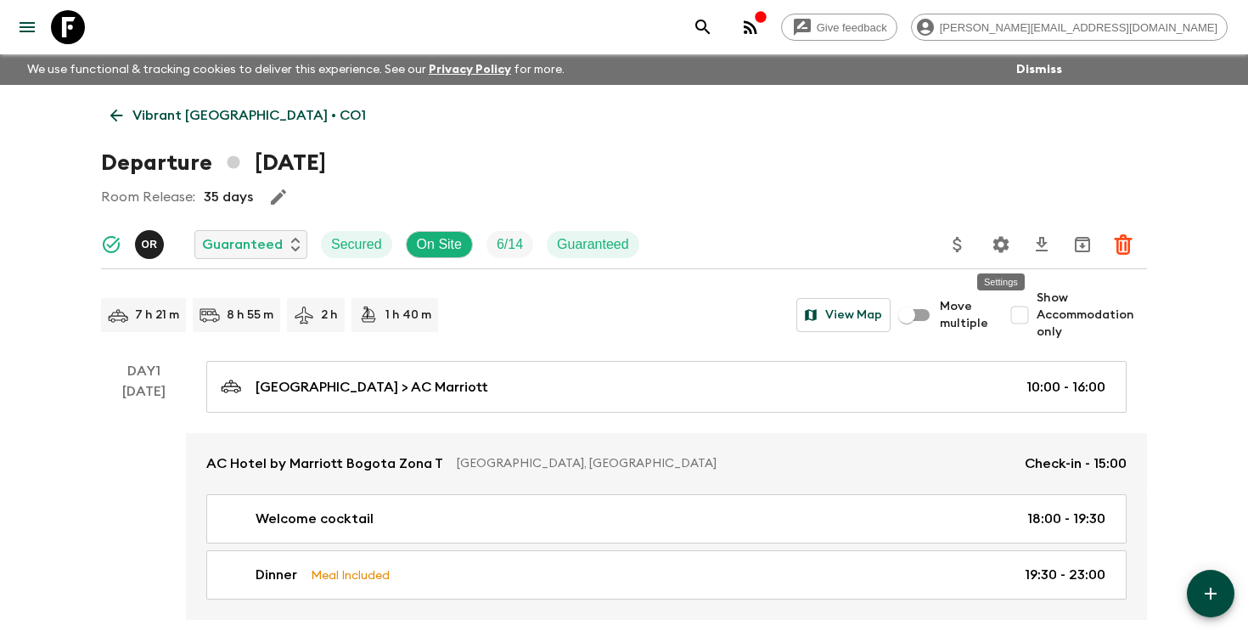
click at [1001, 243] on icon "Settings" at bounding box center [1001, 244] width 20 height 20
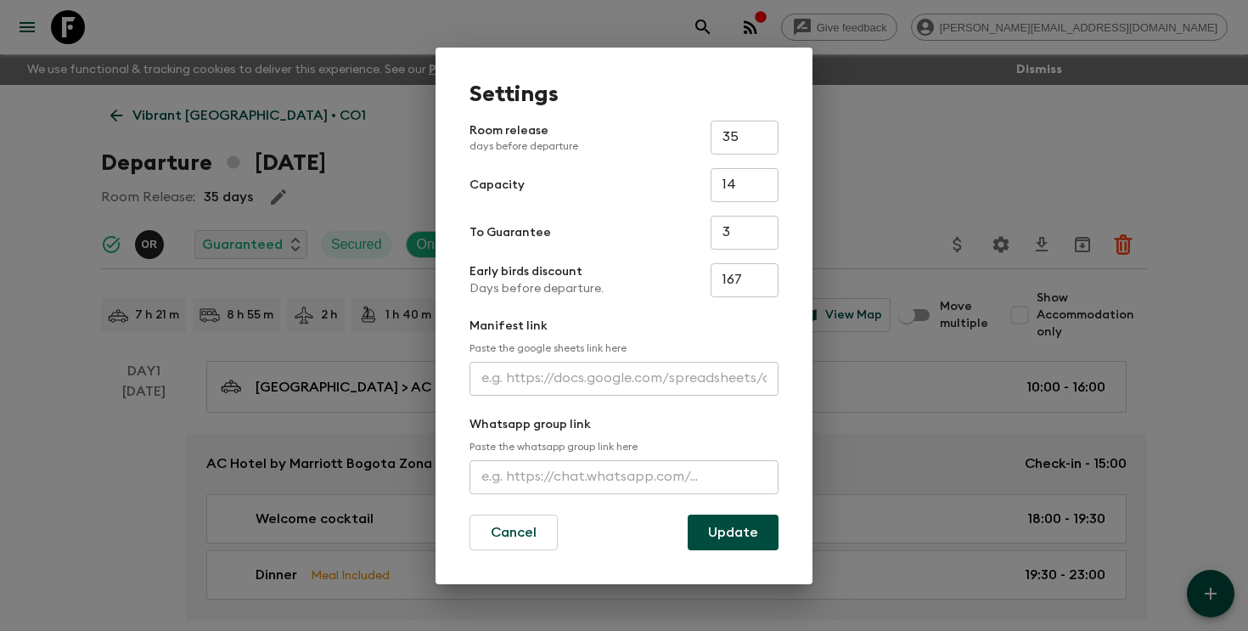
click at [639, 383] on input "text" at bounding box center [624, 379] width 309 height 34
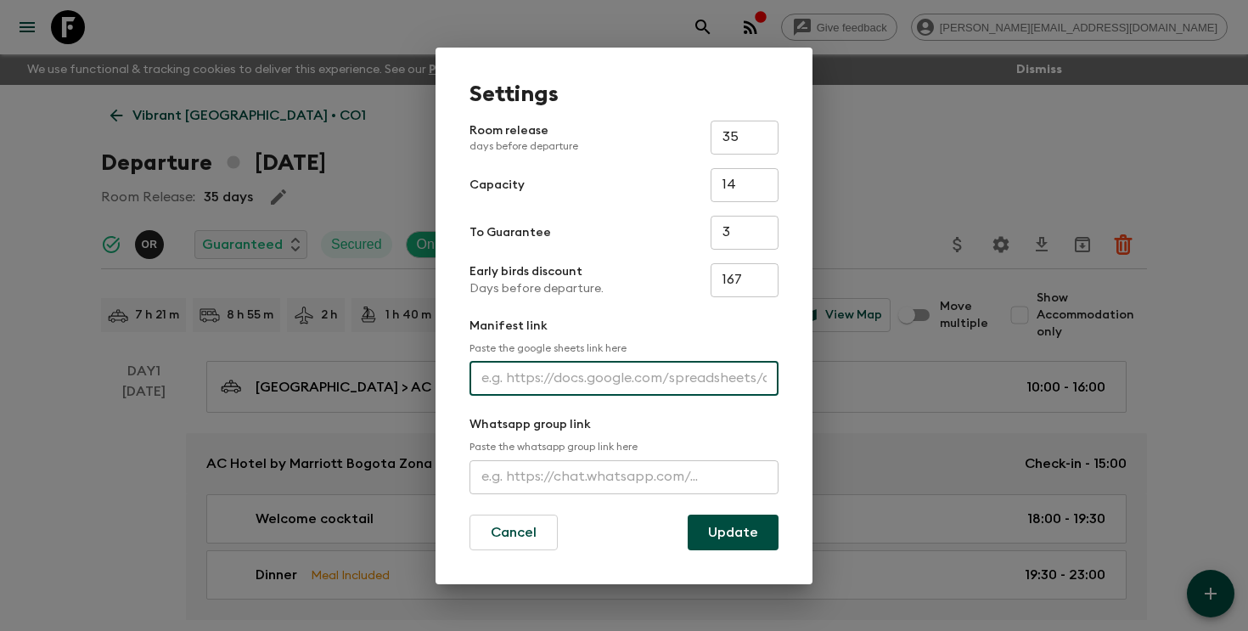
paste input "[URL][DOMAIN_NAME]"
type input "[URL][DOMAIN_NAME]"
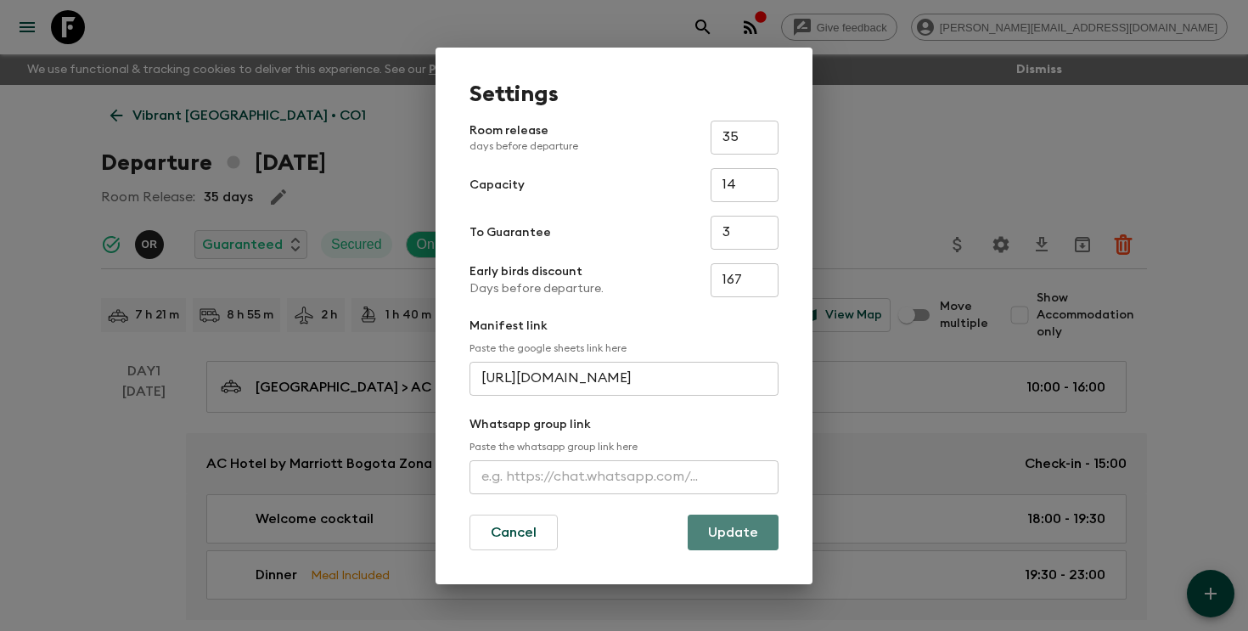
click at [761, 535] on button "Update" at bounding box center [733, 533] width 91 height 36
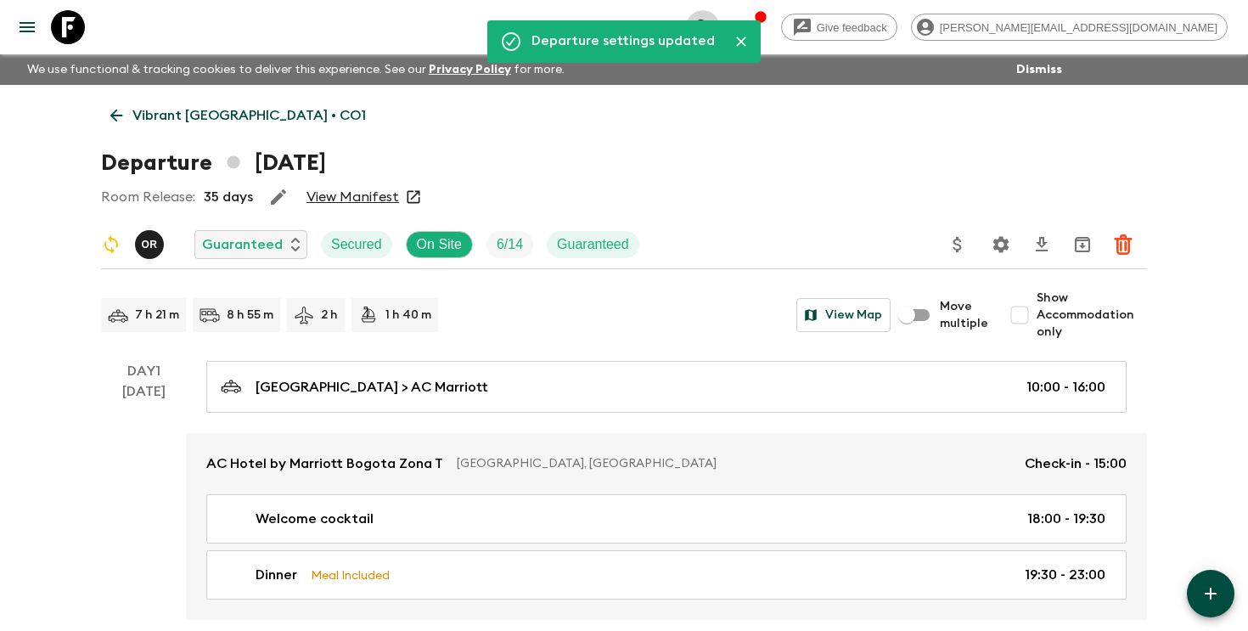
click at [713, 27] on icon "search adventures" at bounding box center [703, 27] width 20 height 20
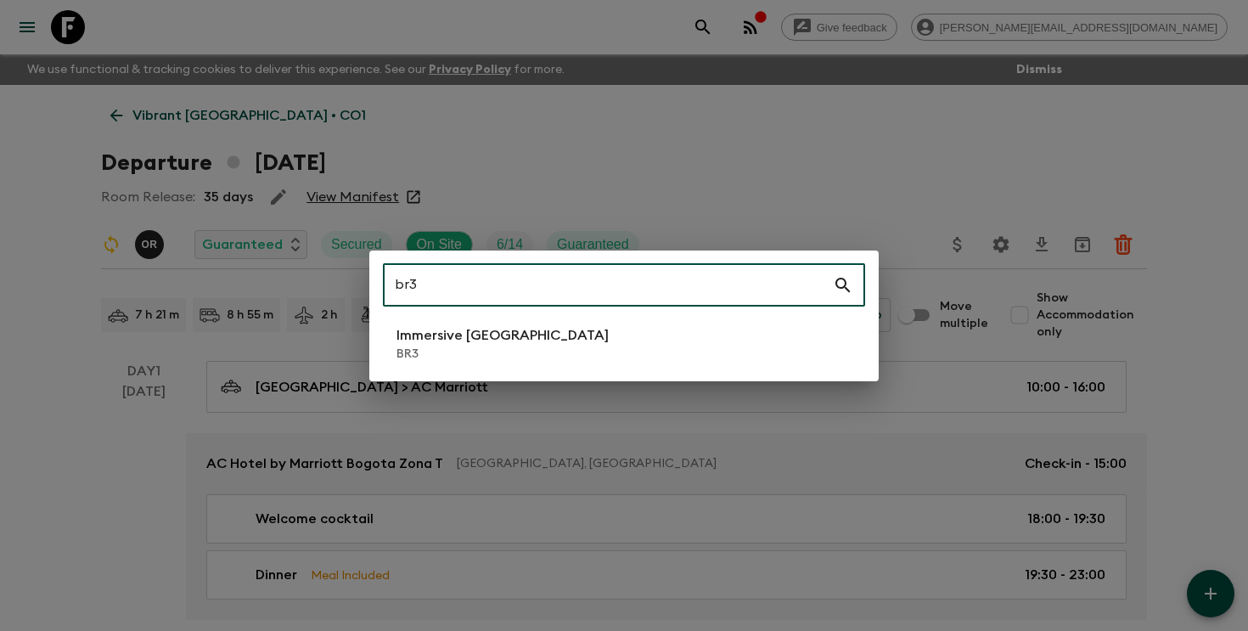
type input "br3"
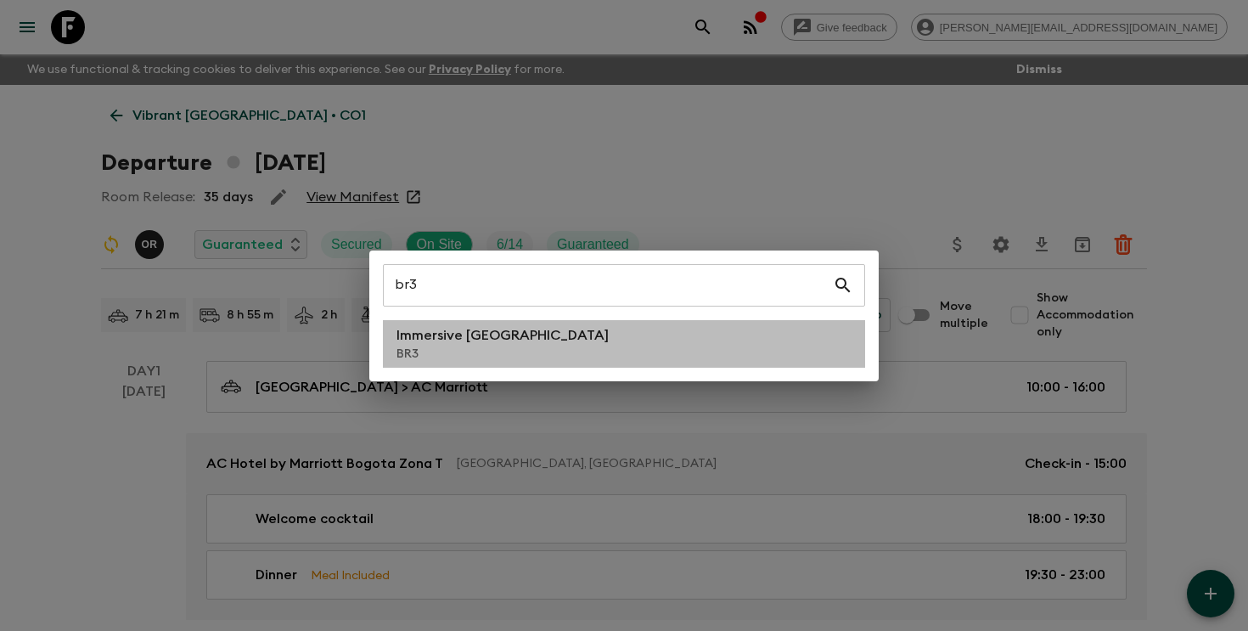
click at [646, 329] on li "Immersive [GEOGRAPHIC_DATA] BR3" at bounding box center [624, 344] width 482 height 48
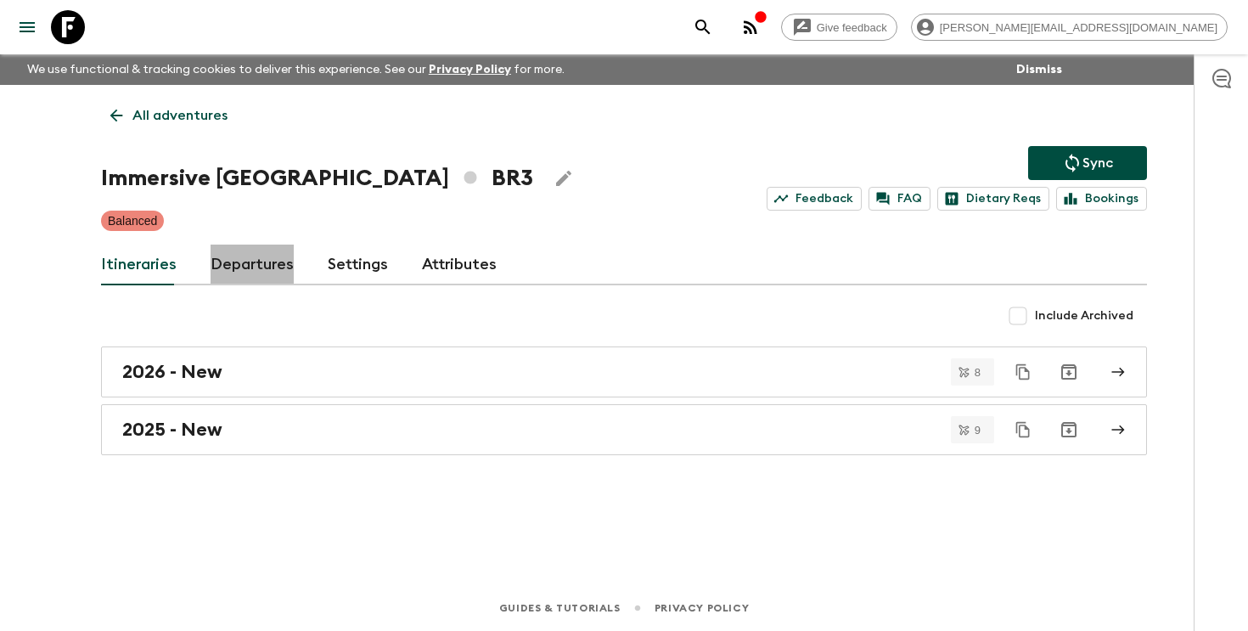
click at [272, 281] on link "Departures" at bounding box center [252, 265] width 83 height 41
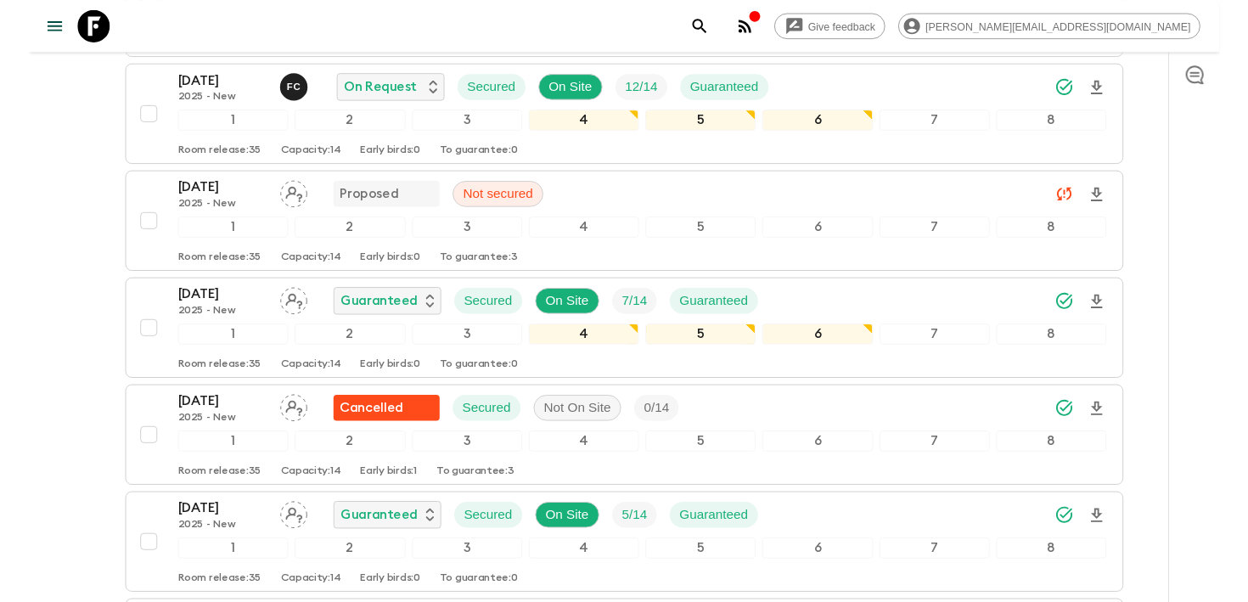
scroll to position [475, 0]
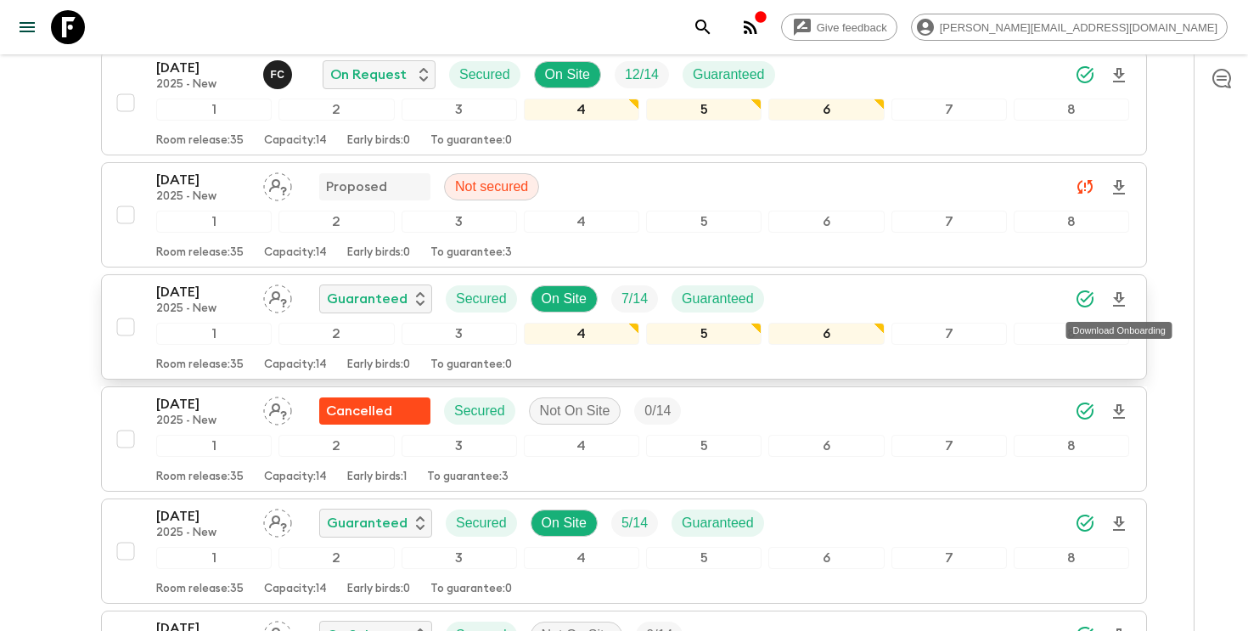
click at [1119, 301] on icon "Download Onboarding" at bounding box center [1119, 299] width 12 height 14
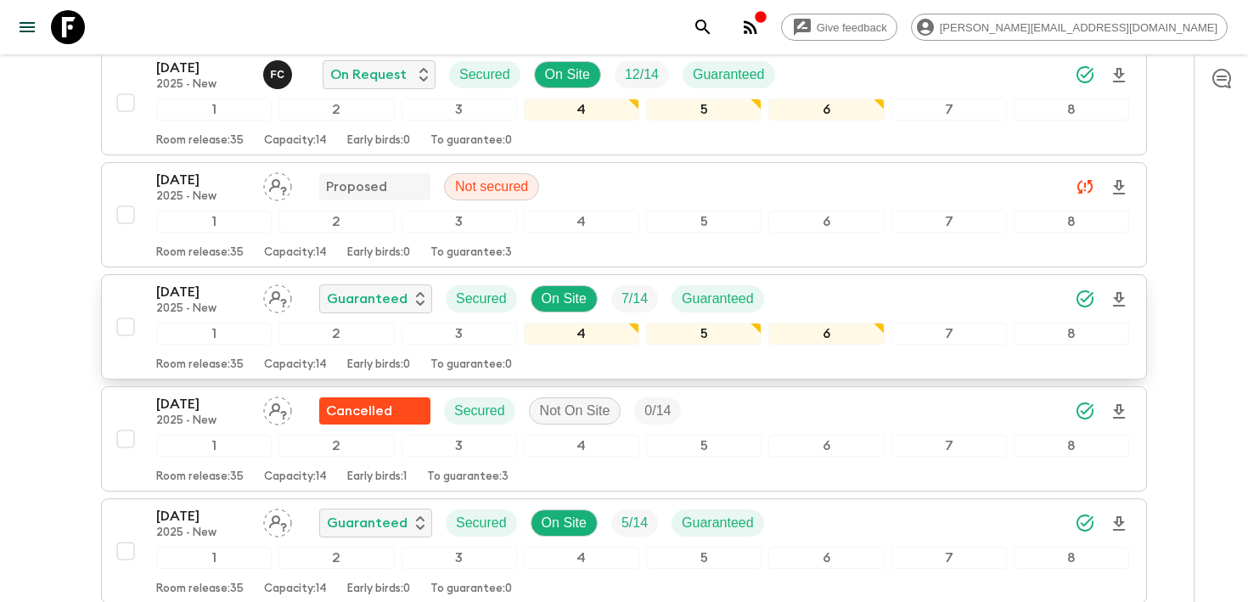
click at [852, 290] on div "[DATE] 2025 - New Guaranteed Secured On Site 7 / 14 Guaranteed" at bounding box center [642, 299] width 973 height 34
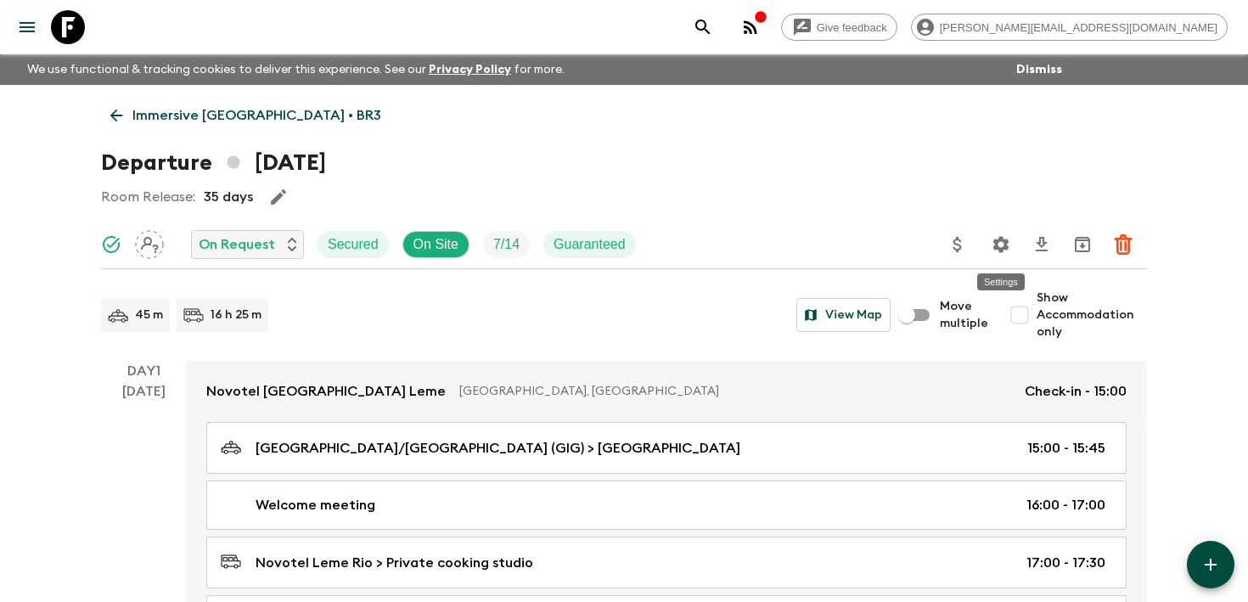
click at [985, 245] on button "Settings" at bounding box center [1001, 245] width 34 height 34
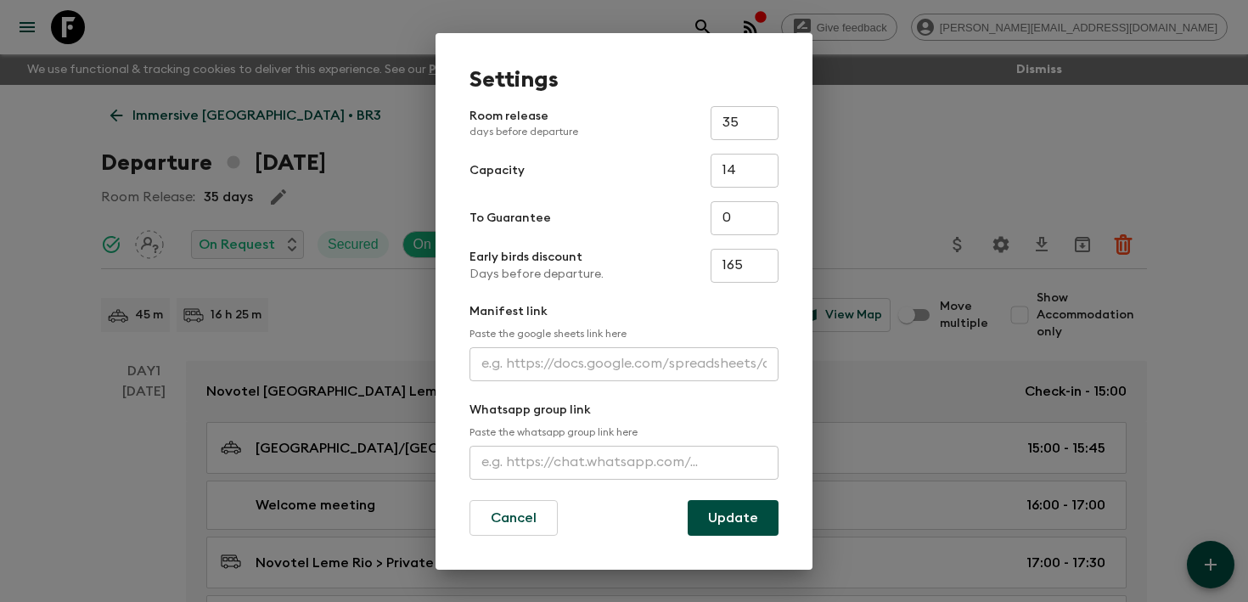
click at [639, 367] on input "text" at bounding box center [624, 364] width 309 height 34
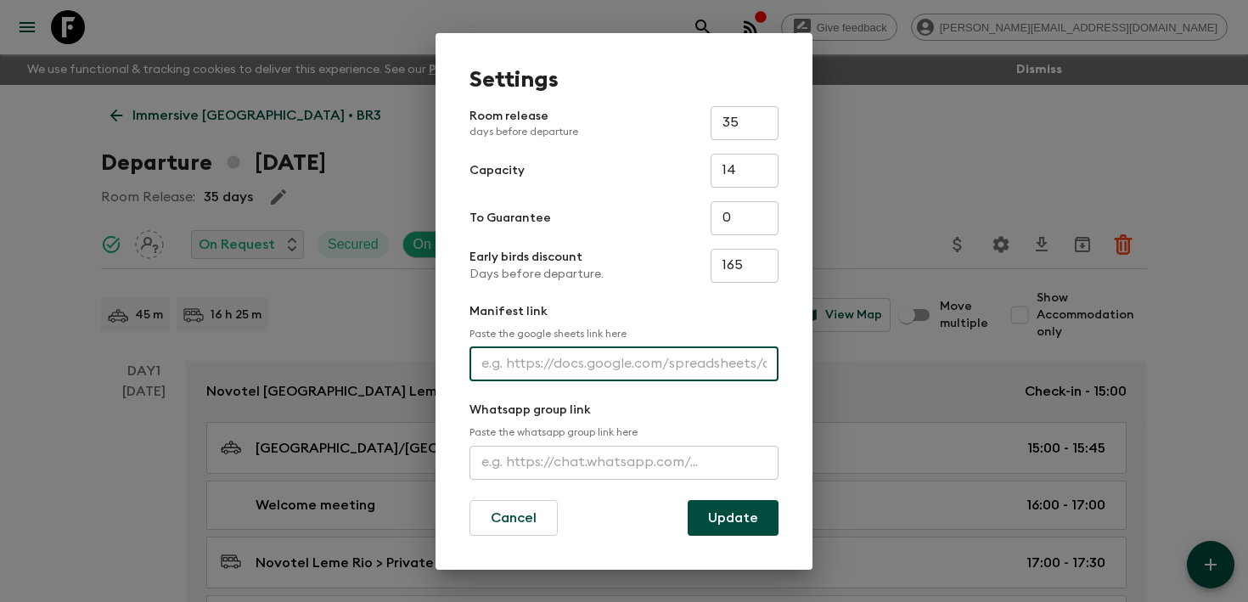
paste input "[URL][DOMAIN_NAME]"
type input "[URL][DOMAIN_NAME]"
click at [741, 517] on button "Update" at bounding box center [733, 518] width 91 height 36
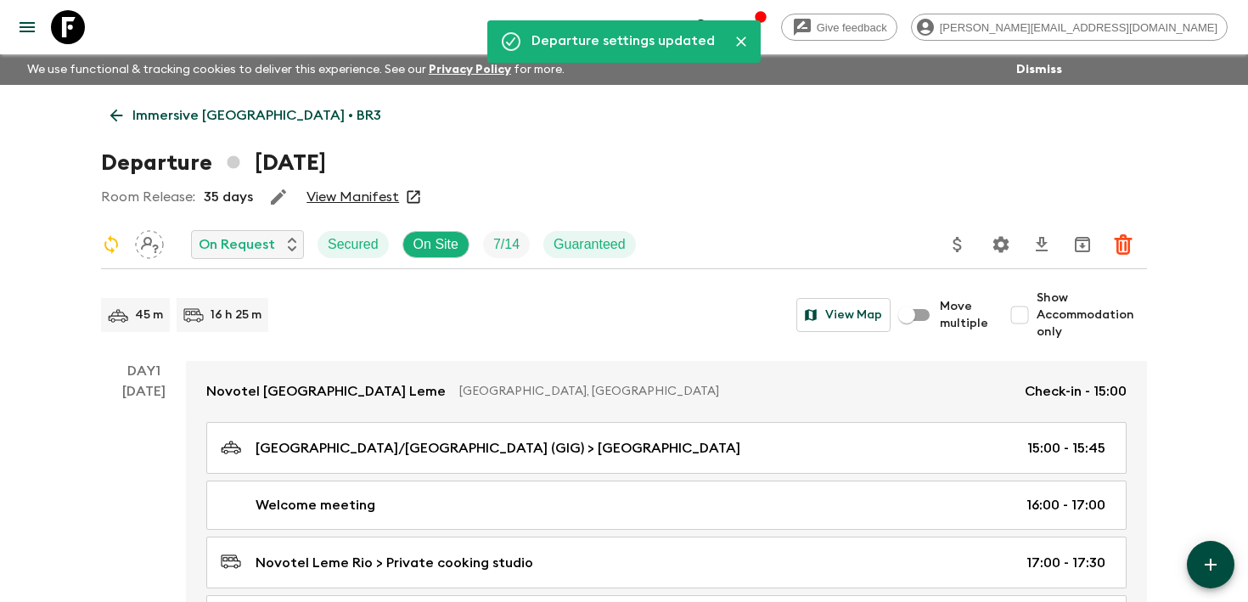
click at [710, 25] on icon "search adventures" at bounding box center [703, 27] width 14 height 14
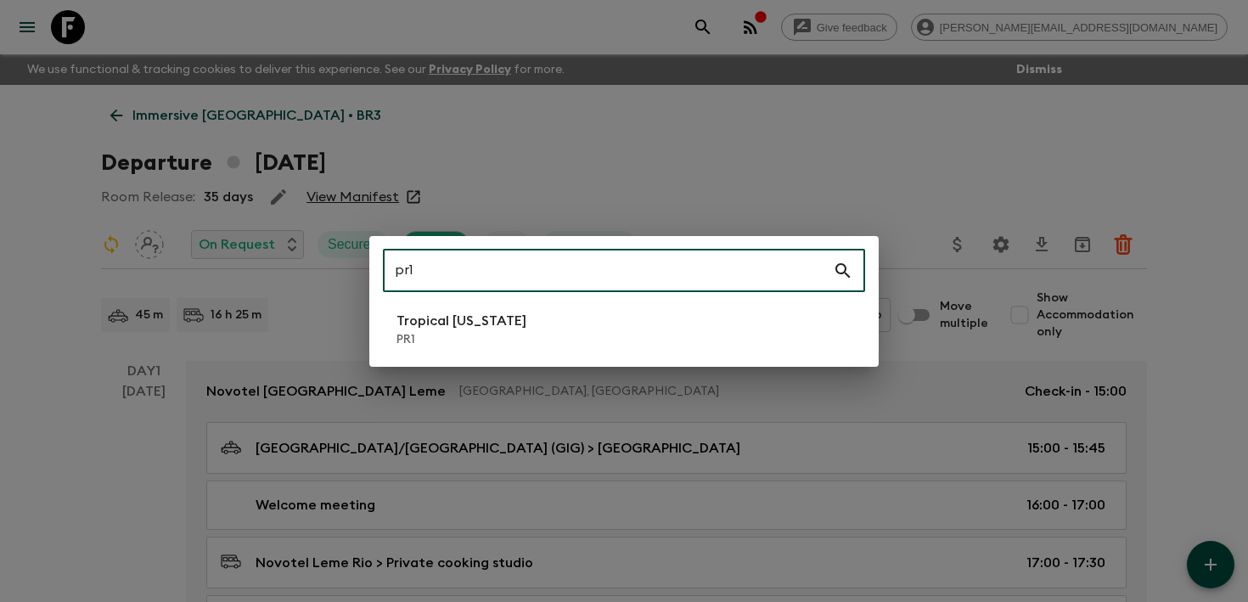
type input "pr1"
click at [567, 325] on li "Tropical [US_STATE] PR1" at bounding box center [624, 330] width 482 height 48
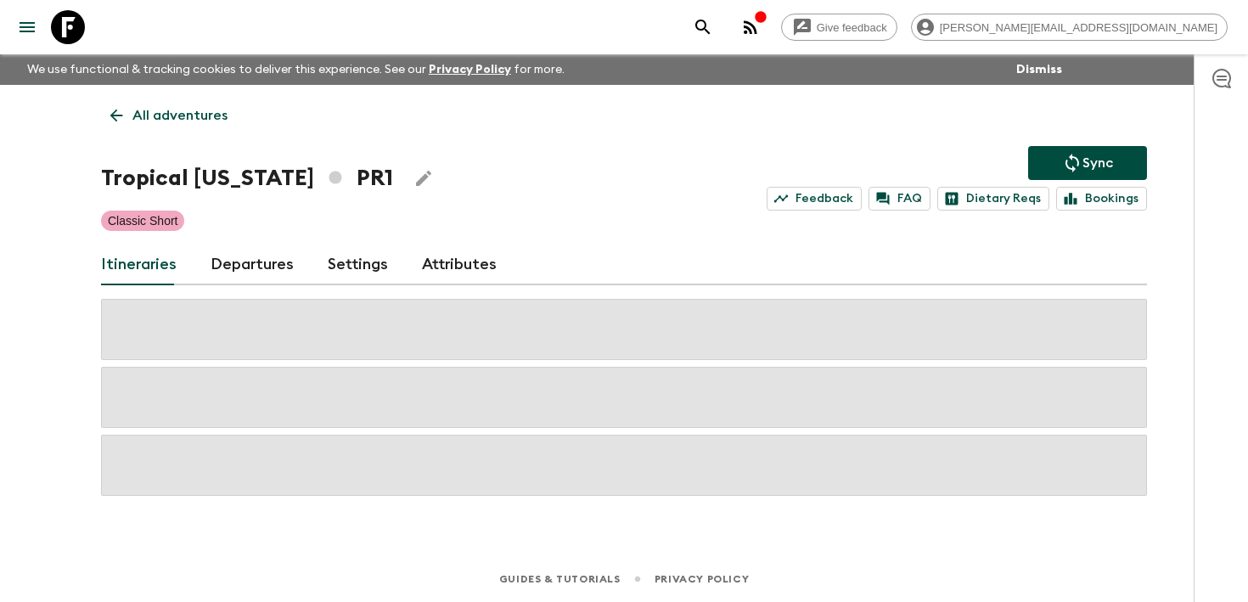
click at [245, 269] on link "Departures" at bounding box center [252, 265] width 83 height 41
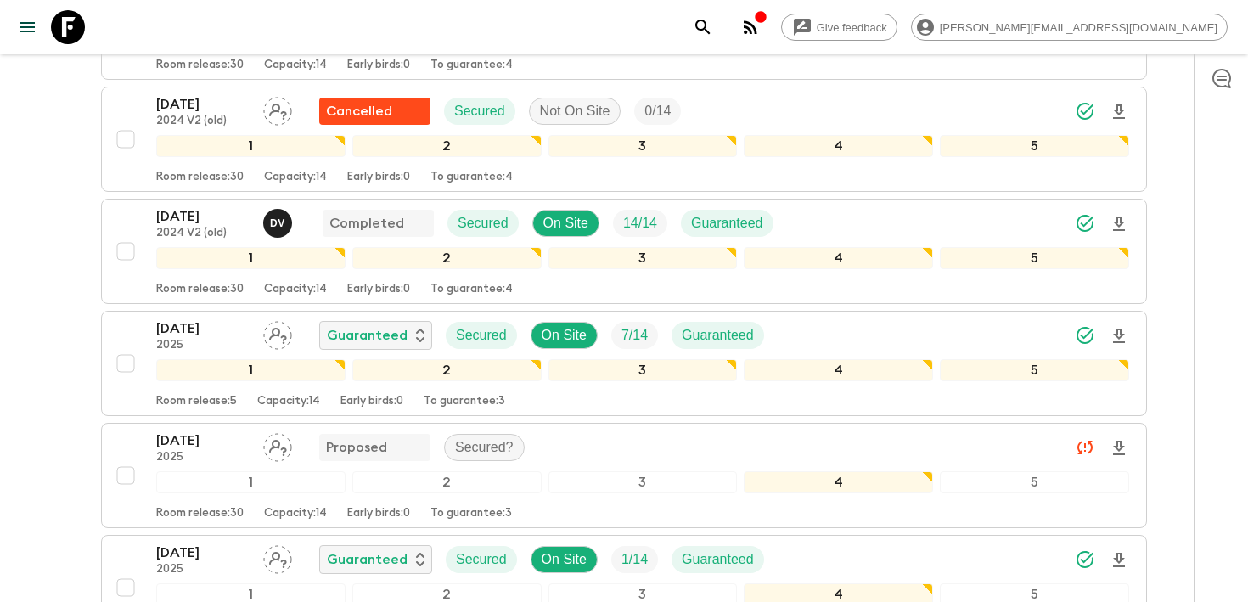
scroll to position [780, 0]
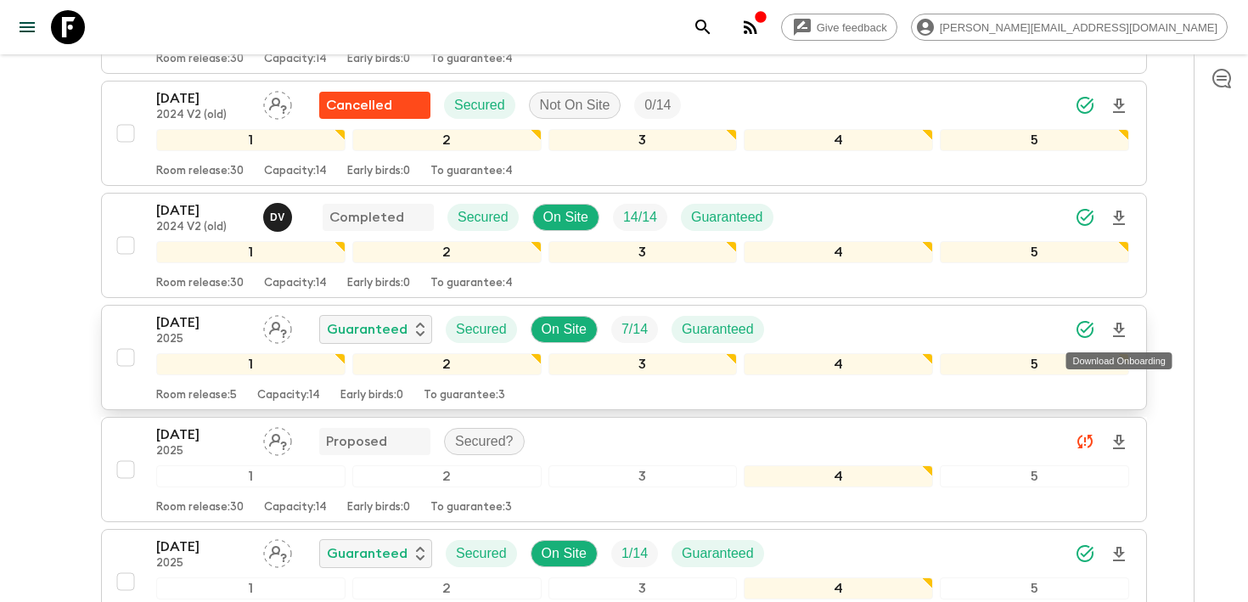
click at [1115, 334] on icon "Download Onboarding" at bounding box center [1119, 330] width 20 height 20
click at [217, 321] on p "[DATE]" at bounding box center [202, 323] width 93 height 20
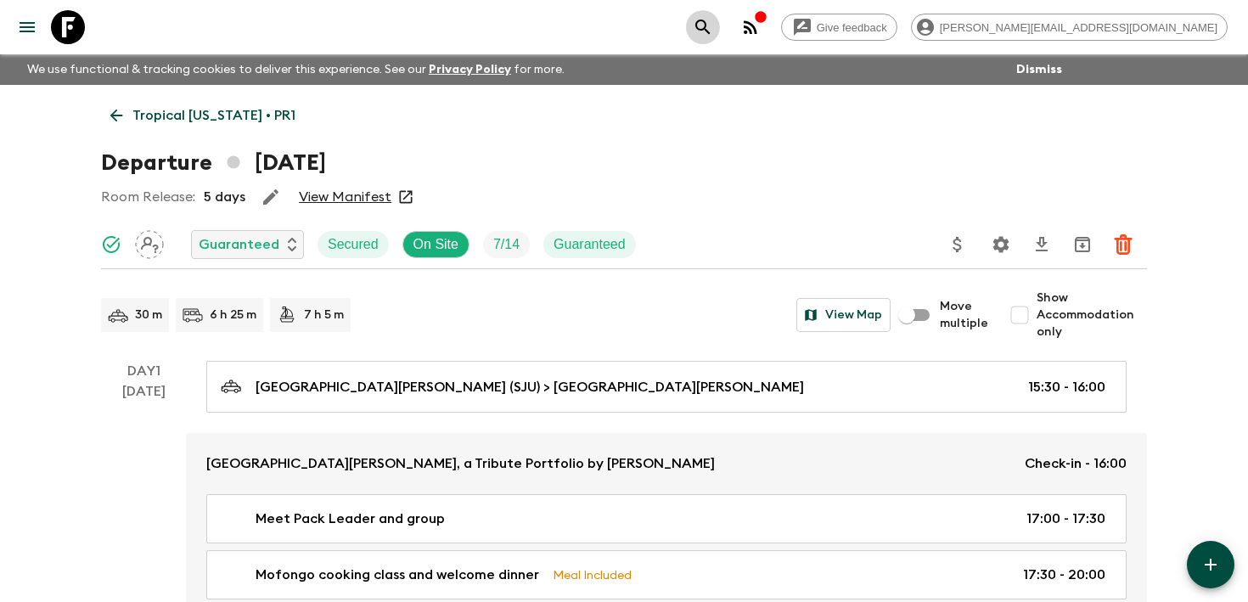
click at [713, 22] on icon "search adventures" at bounding box center [703, 27] width 20 height 20
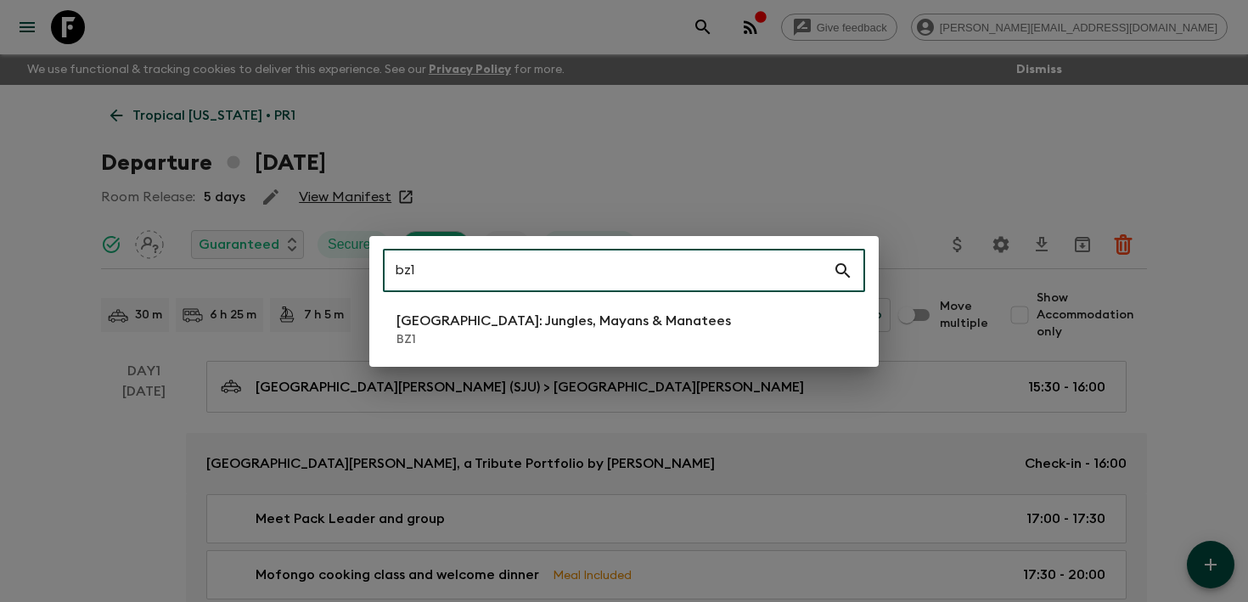
type input "bz1"
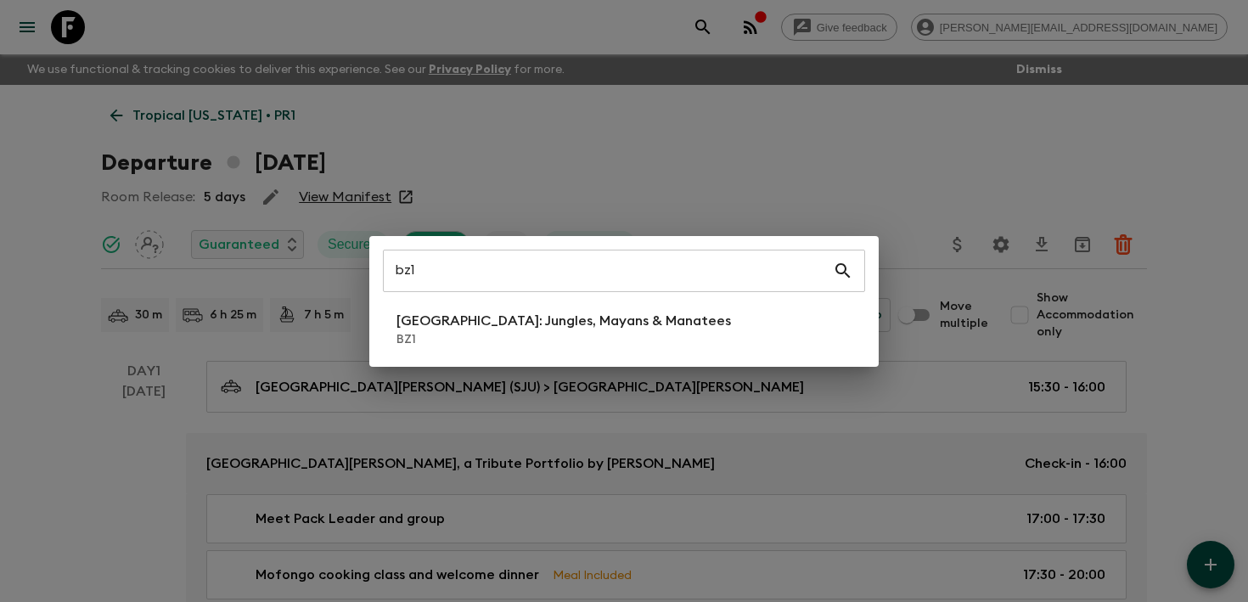
click at [606, 301] on div "bz1 ​ [GEOGRAPHIC_DATA]: Jungles, Mayans & Manatees BZ1" at bounding box center [624, 301] width 510 height 131
click at [603, 330] on div "[GEOGRAPHIC_DATA]: Jungles, Mayans & Manatees BZ1" at bounding box center [564, 329] width 335 height 37
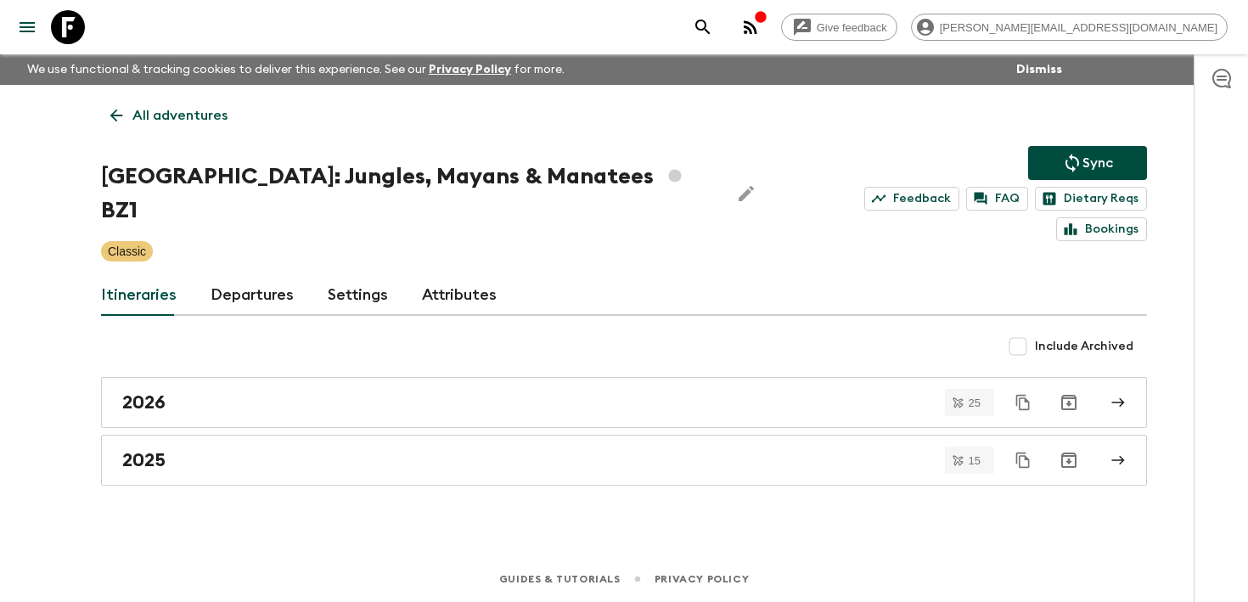
click at [257, 275] on link "Departures" at bounding box center [252, 295] width 83 height 41
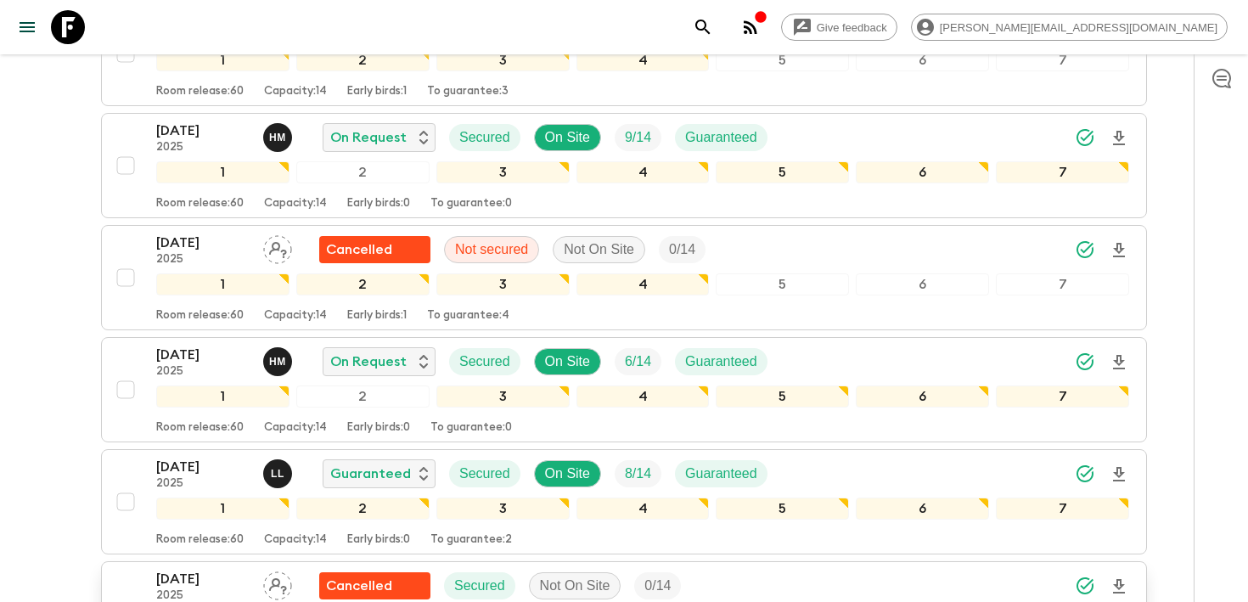
scroll to position [1581, 0]
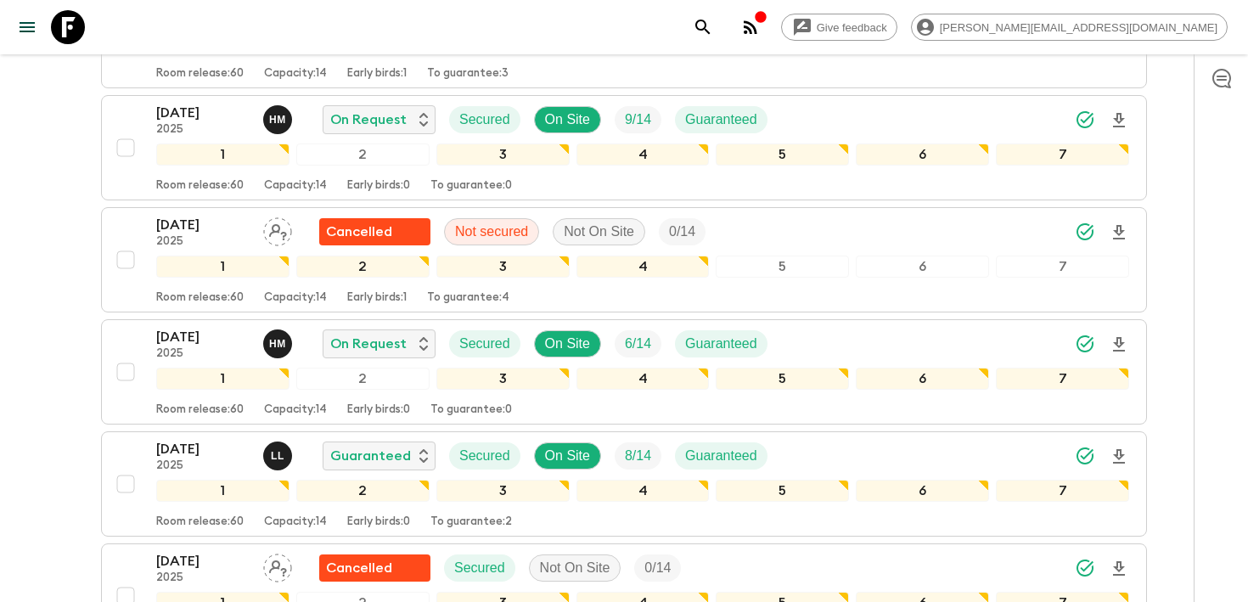
click at [713, 26] on icon "search adventures" at bounding box center [703, 27] width 20 height 20
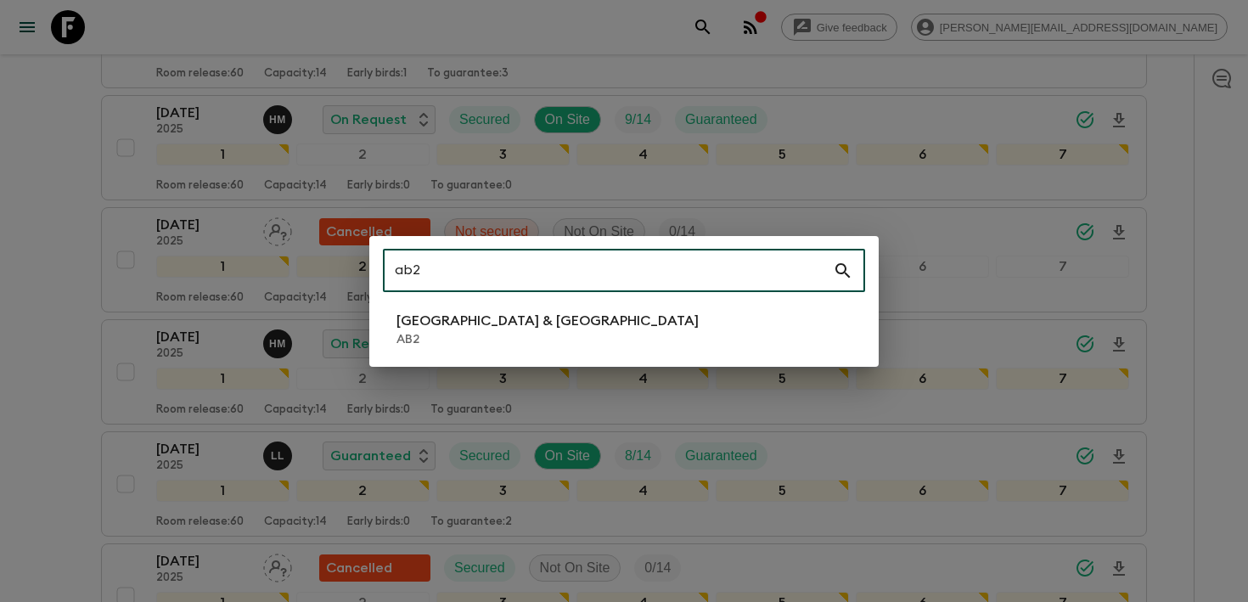
type input "ab2"
click at [635, 330] on li "Argentina & [GEOGRAPHIC_DATA] AB2" at bounding box center [624, 330] width 482 height 48
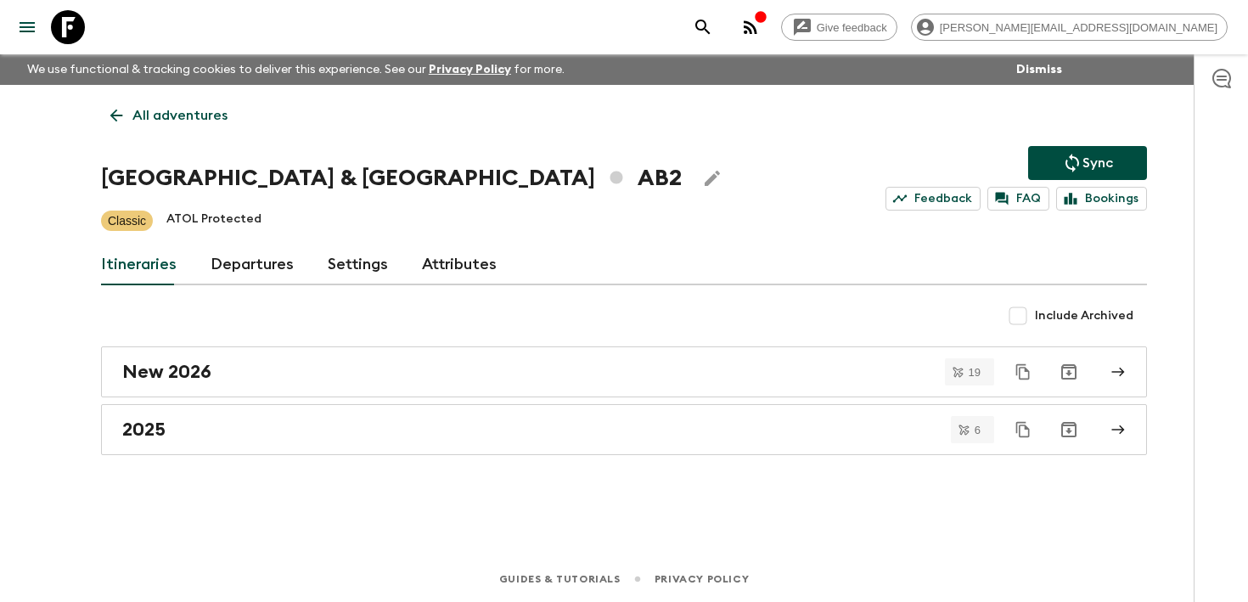
click at [222, 263] on link "Departures" at bounding box center [252, 265] width 83 height 41
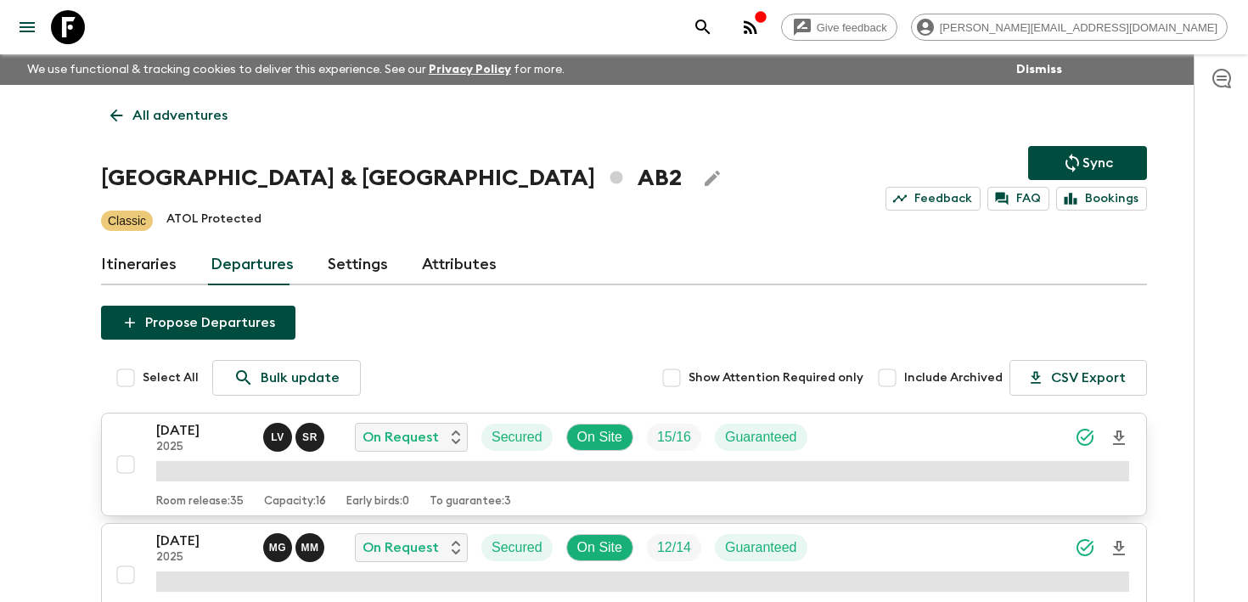
click at [195, 437] on p "[DATE]" at bounding box center [202, 430] width 93 height 20
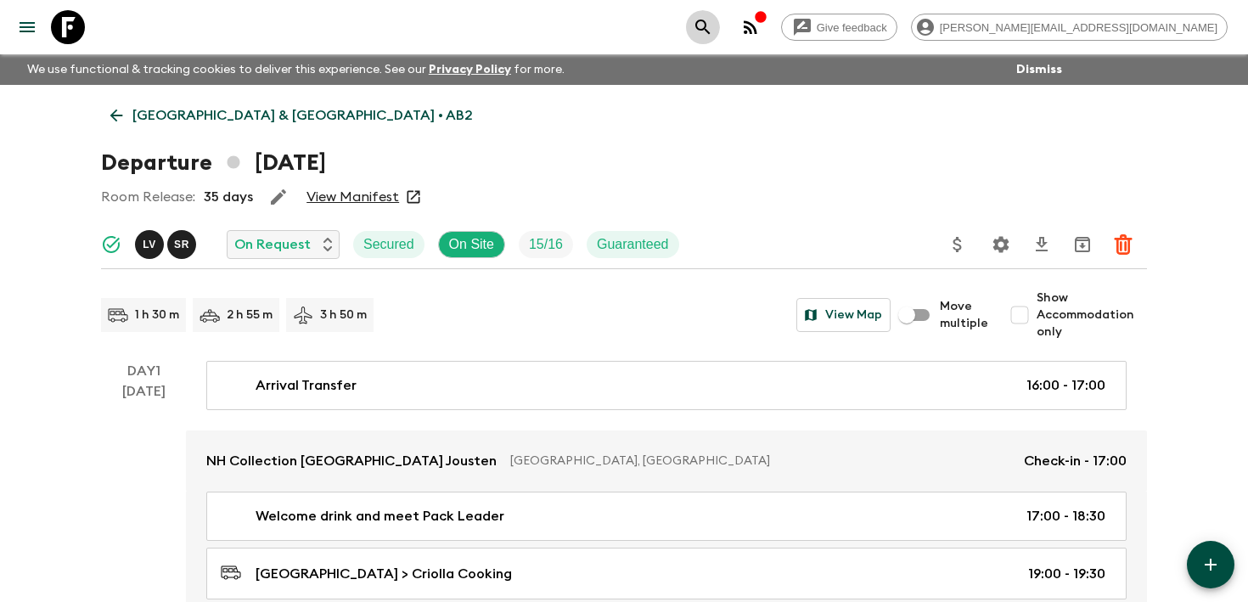
click at [710, 29] on icon "search adventures" at bounding box center [703, 27] width 14 height 14
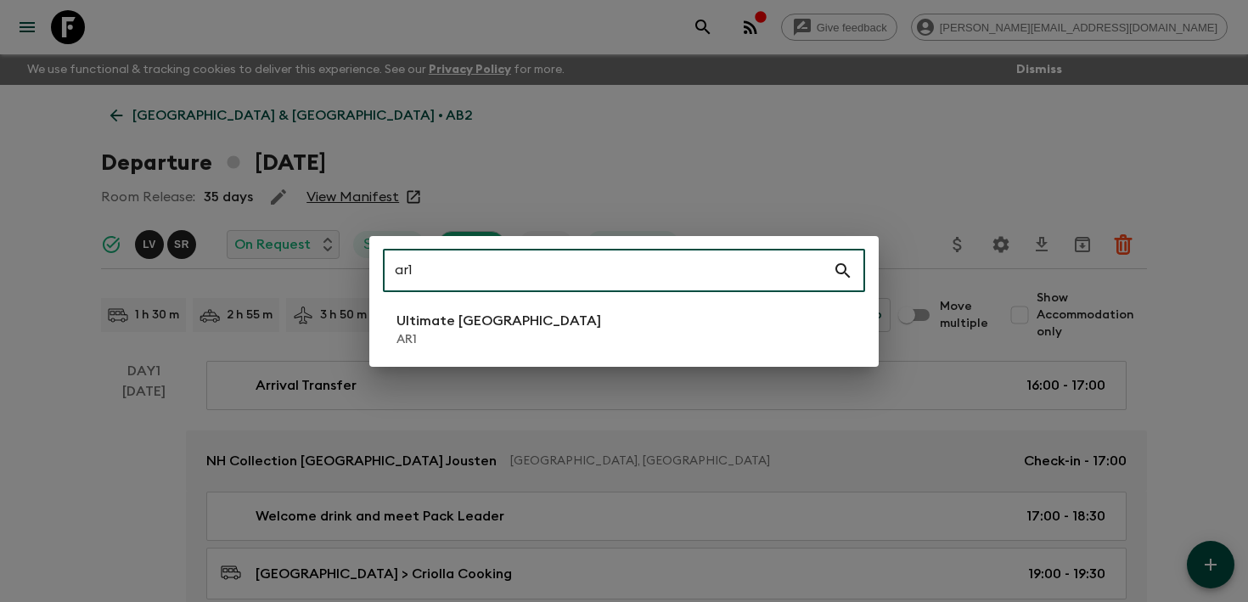
type input "ar1"
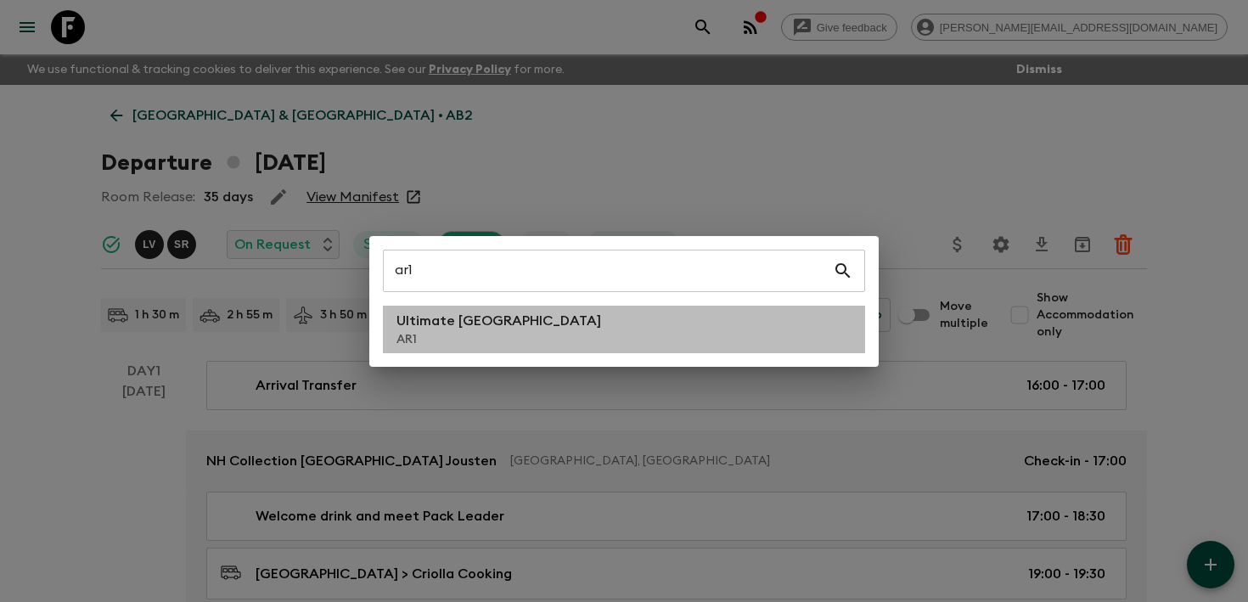
click at [487, 331] on p "AR1" at bounding box center [499, 339] width 205 height 17
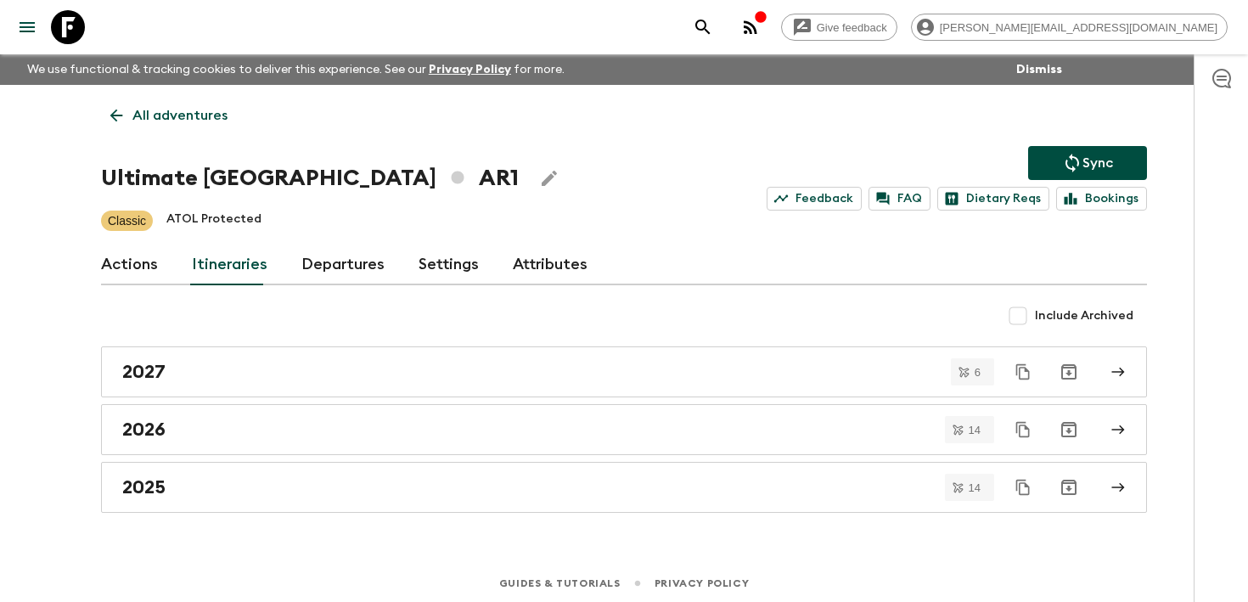
click at [309, 261] on link "Departures" at bounding box center [342, 265] width 83 height 41
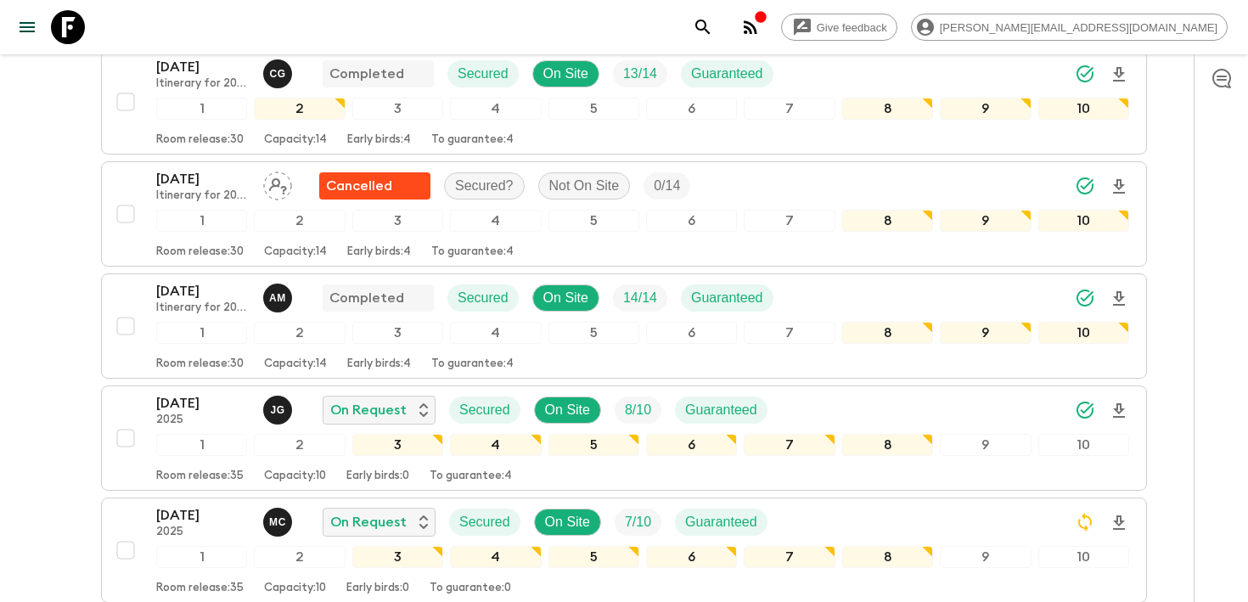
scroll to position [897, 0]
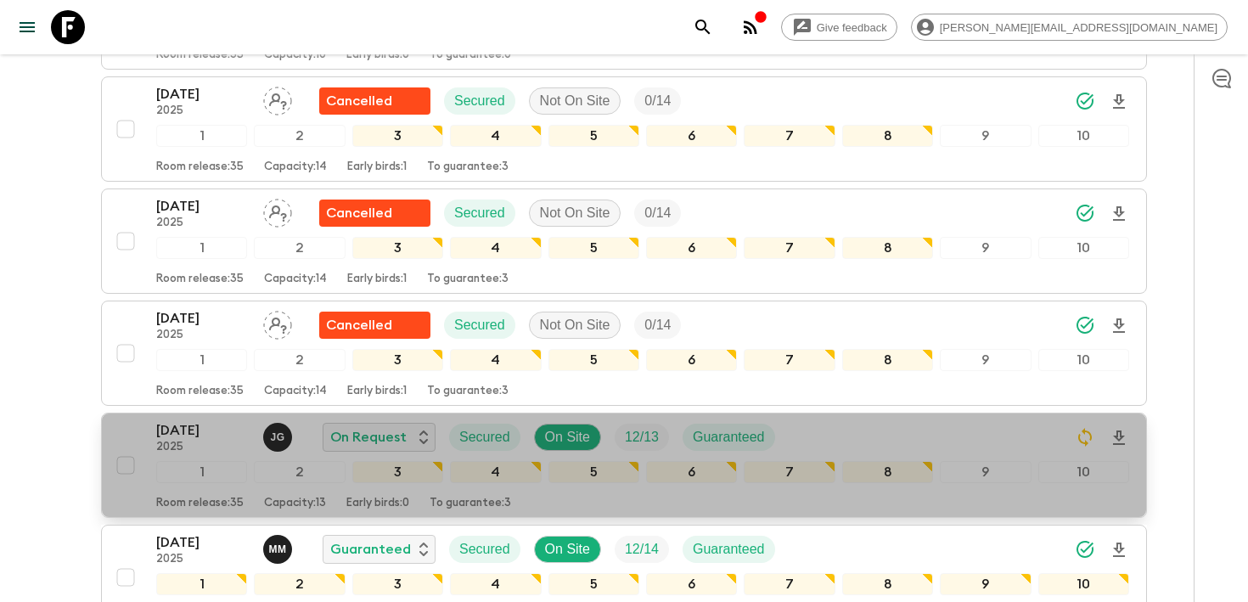
click at [184, 430] on p "[DATE]" at bounding box center [202, 430] width 93 height 20
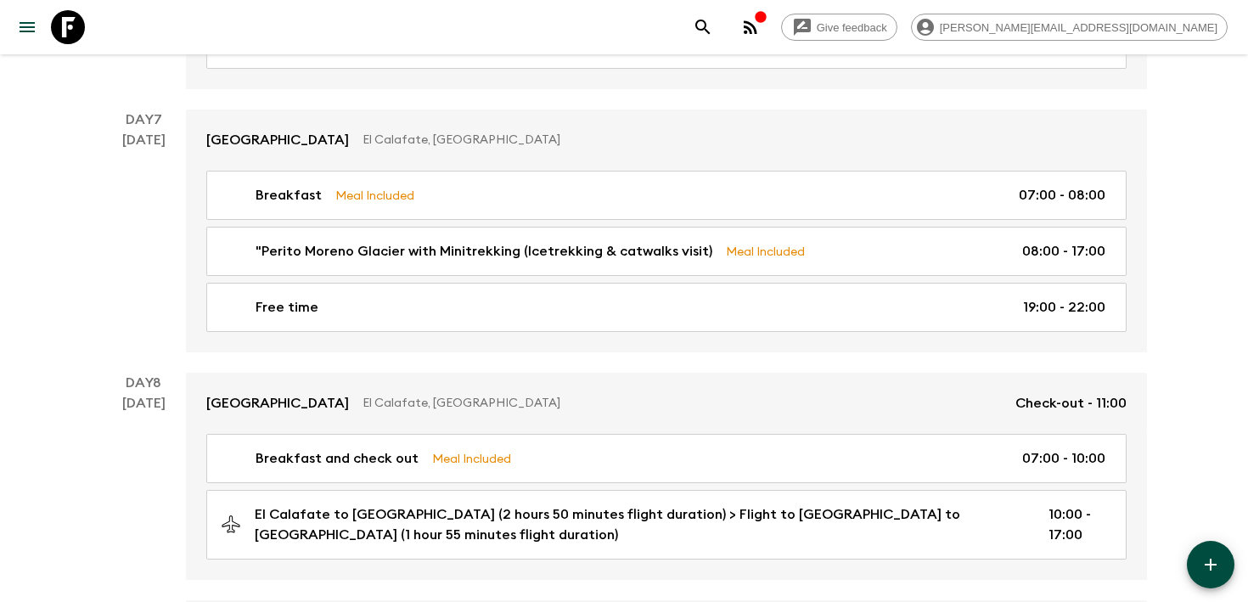
scroll to position [2863, 0]
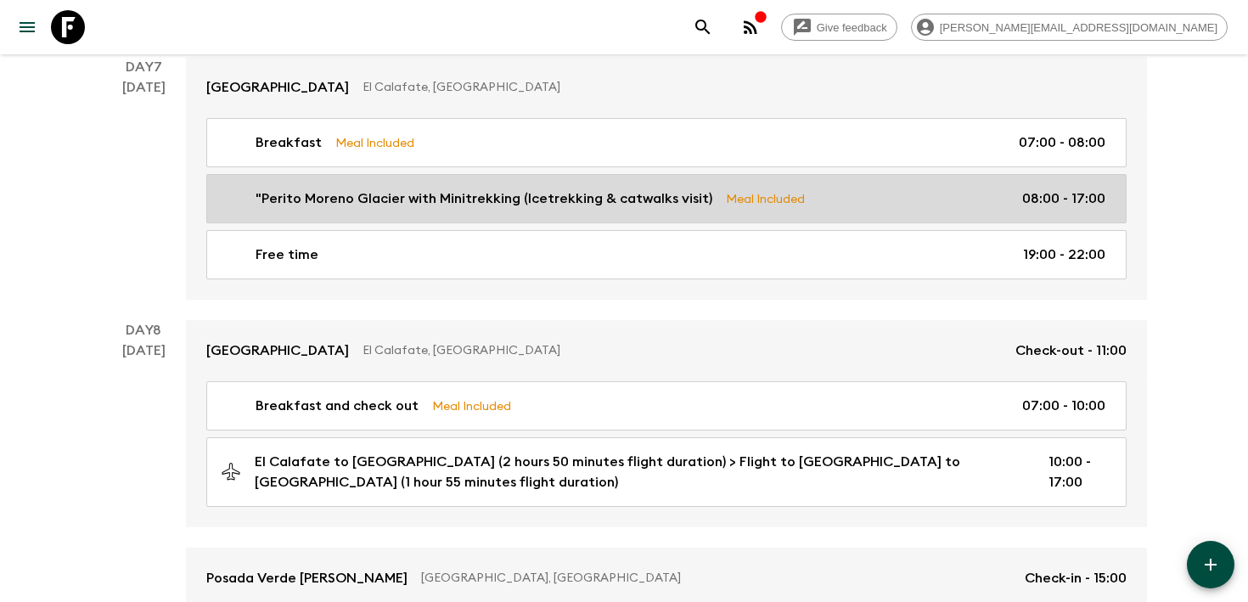
click at [470, 189] on p ""Perito Moreno Glacier with Minitrekking (Icetrekking & catwalks visit)" at bounding box center [484, 199] width 457 height 20
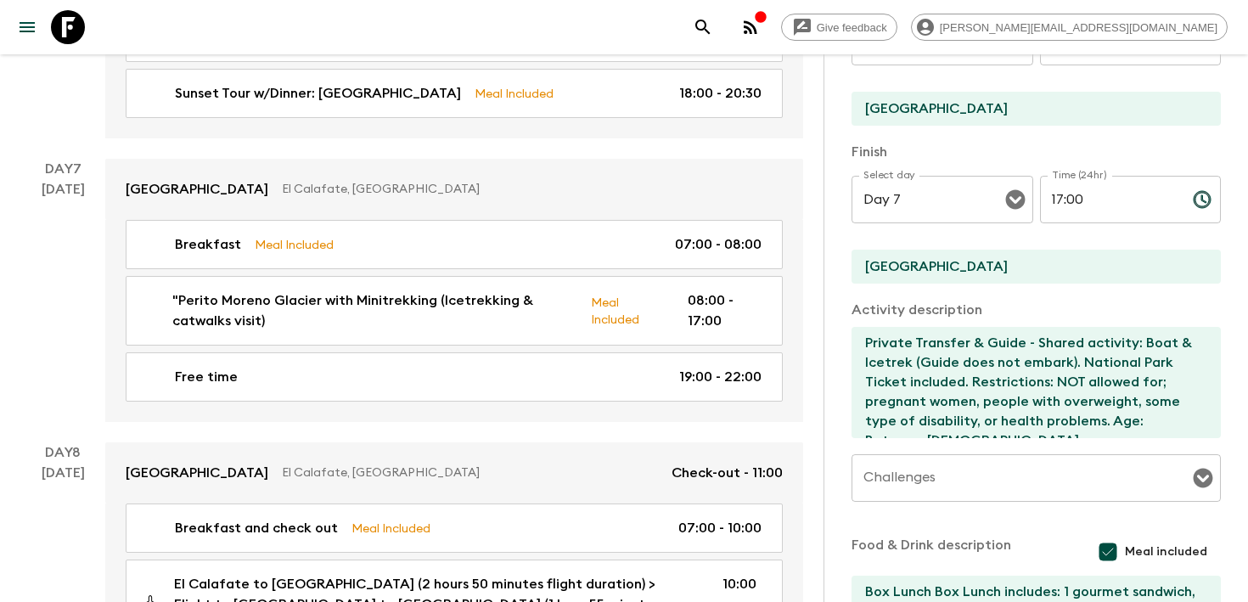
click at [985, 108] on input "[GEOGRAPHIC_DATA]" at bounding box center [1030, 109] width 356 height 34
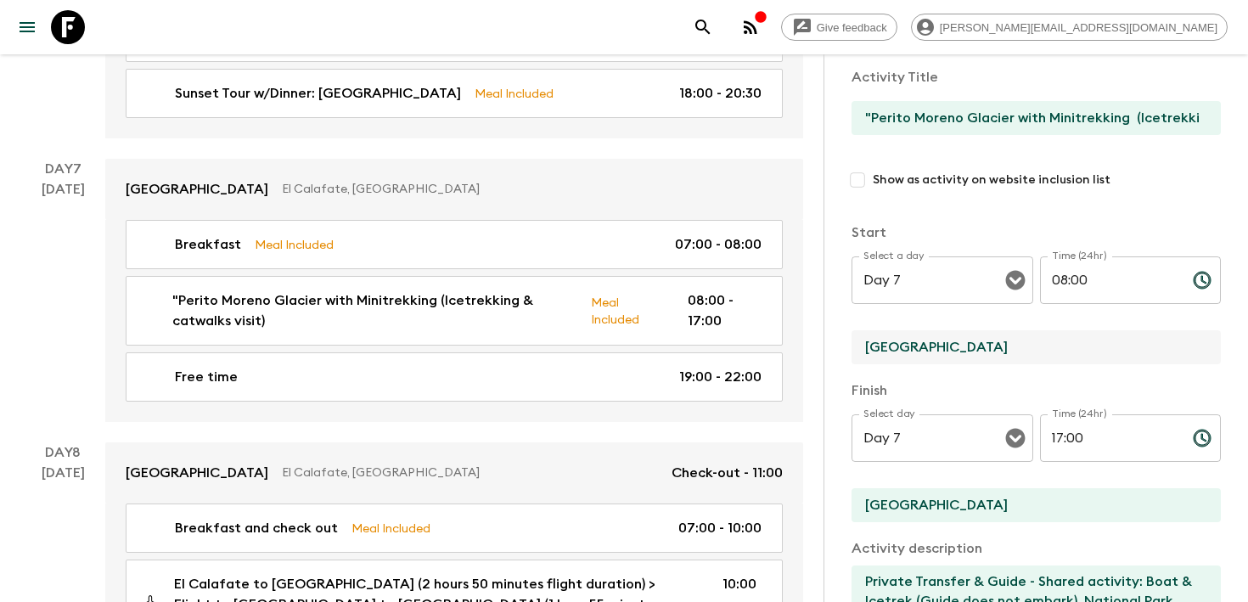
scroll to position [57, 0]
